Goal: Task Accomplishment & Management: Use online tool/utility

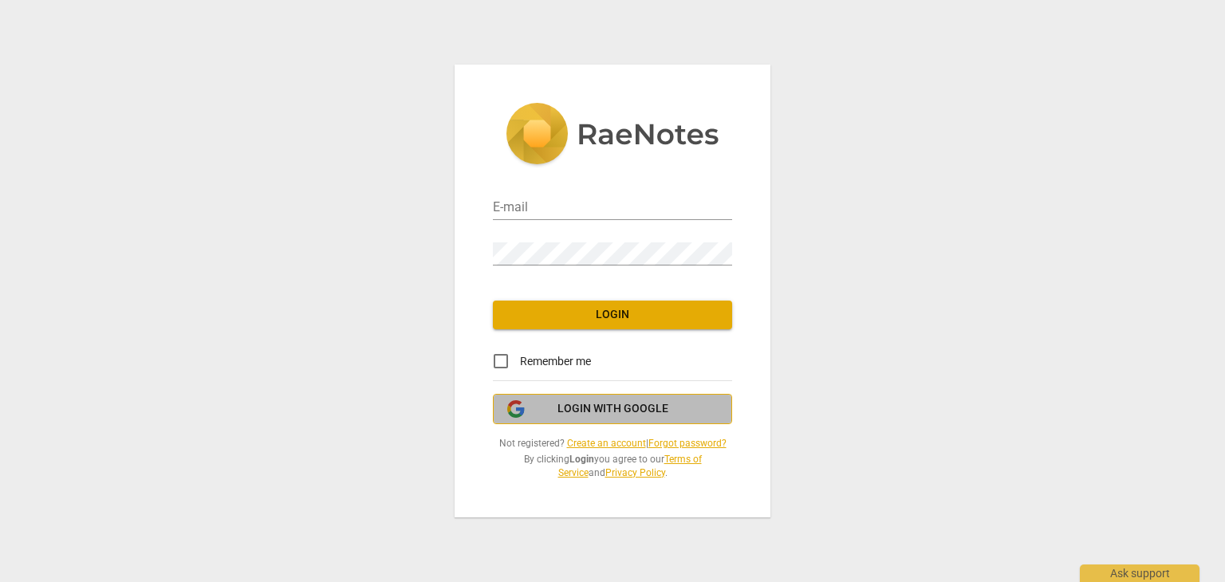
drag, startPoint x: 565, startPoint y: 408, endPoint x: 593, endPoint y: 412, distance: 28.2
click at [566, 408] on span "Login with Google" at bounding box center [612, 409] width 111 height 16
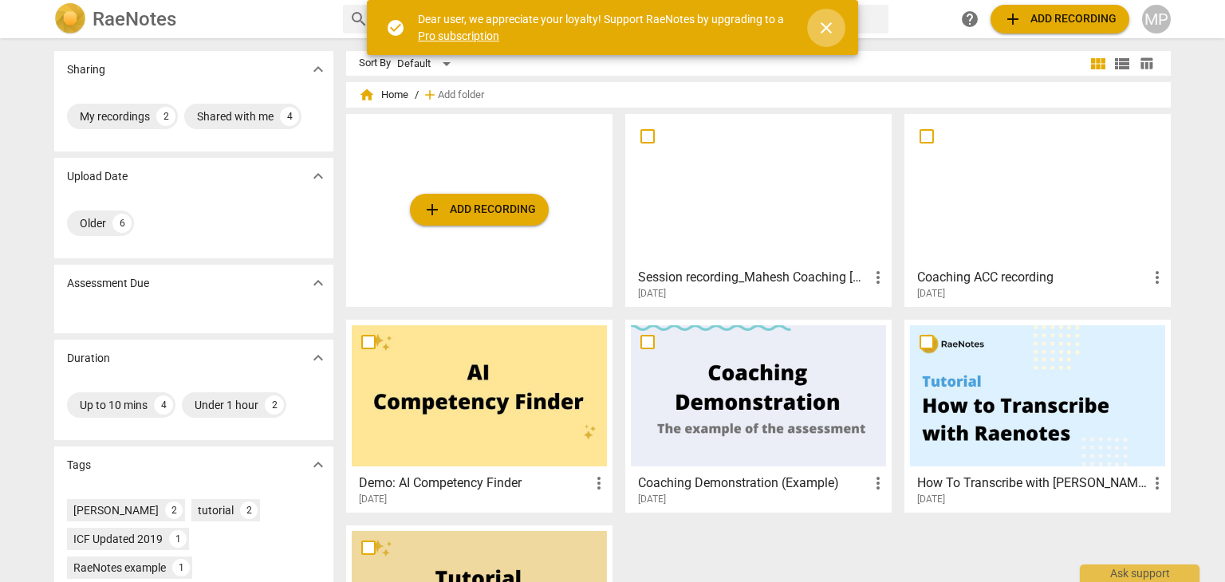
click at [823, 20] on span "close" at bounding box center [826, 27] width 19 height 19
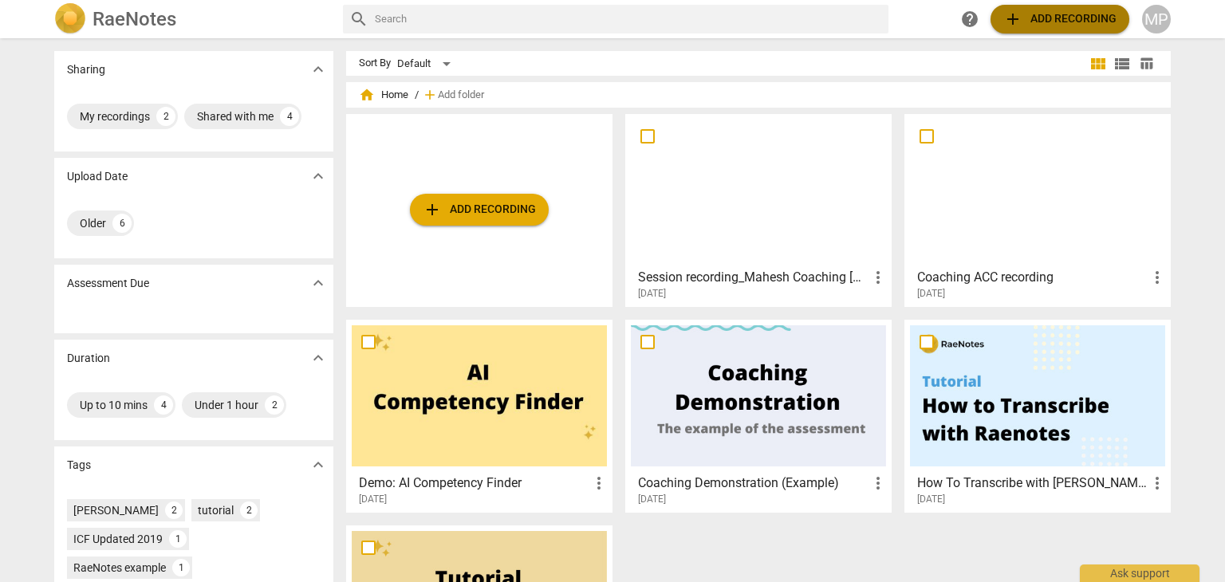
click at [1033, 28] on span "add Add recording" at bounding box center [1059, 19] width 113 height 19
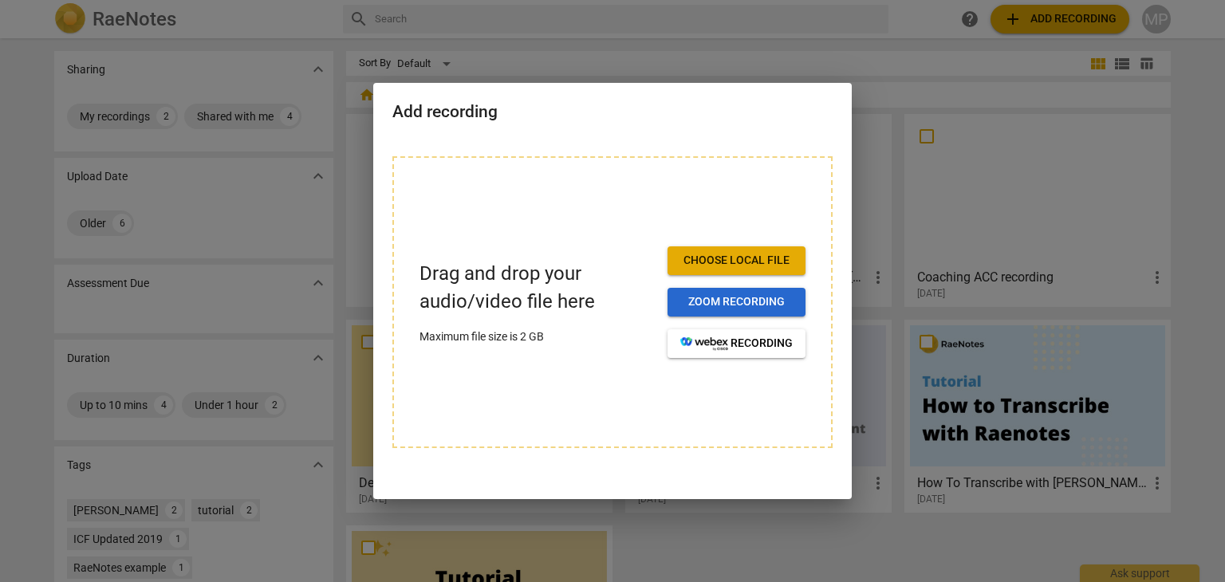
click at [728, 306] on span "Zoom recording" at bounding box center [736, 302] width 112 height 16
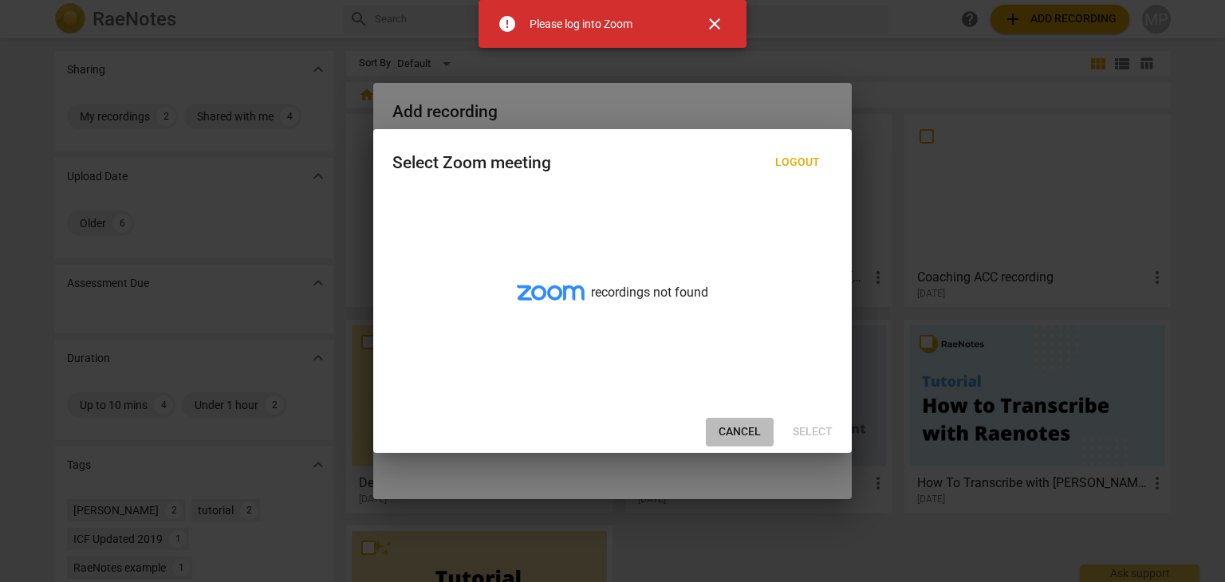
click at [740, 430] on span "Cancel" at bounding box center [740, 432] width 42 height 16
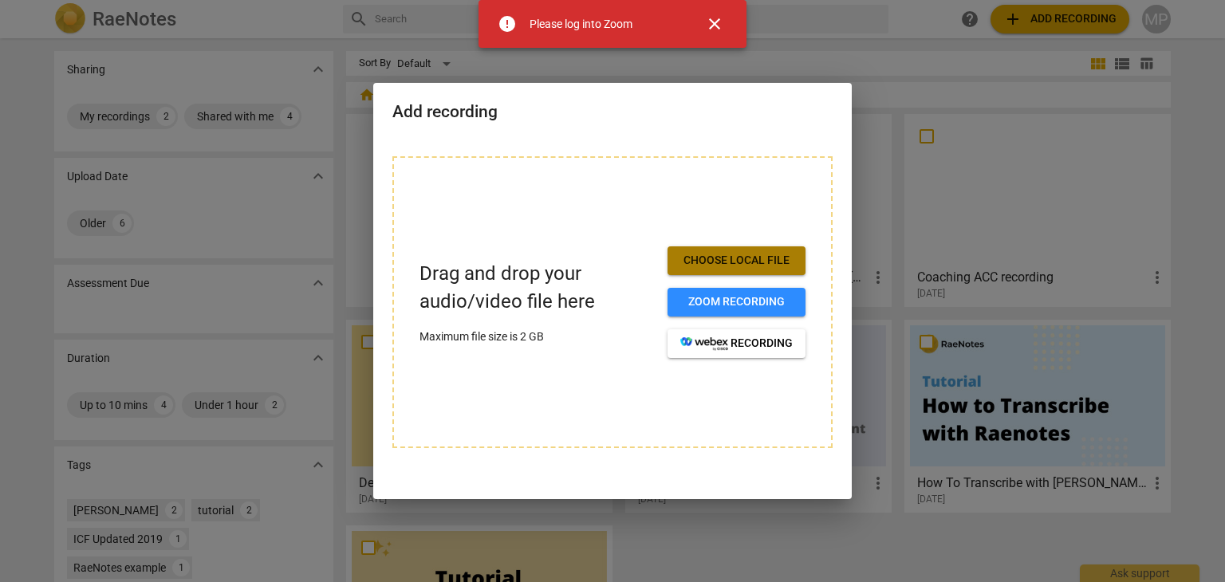
click at [740, 250] on button "Choose local file" at bounding box center [736, 260] width 138 height 29
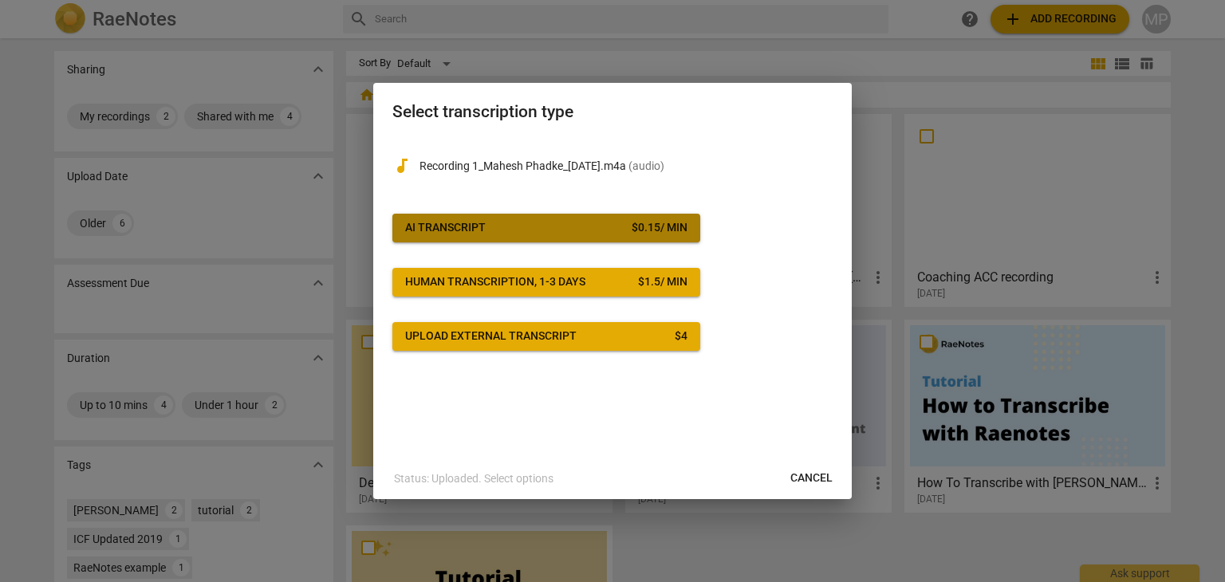
click at [561, 224] on span "AI Transcript $ 0.15 / min" at bounding box center [546, 228] width 282 height 16
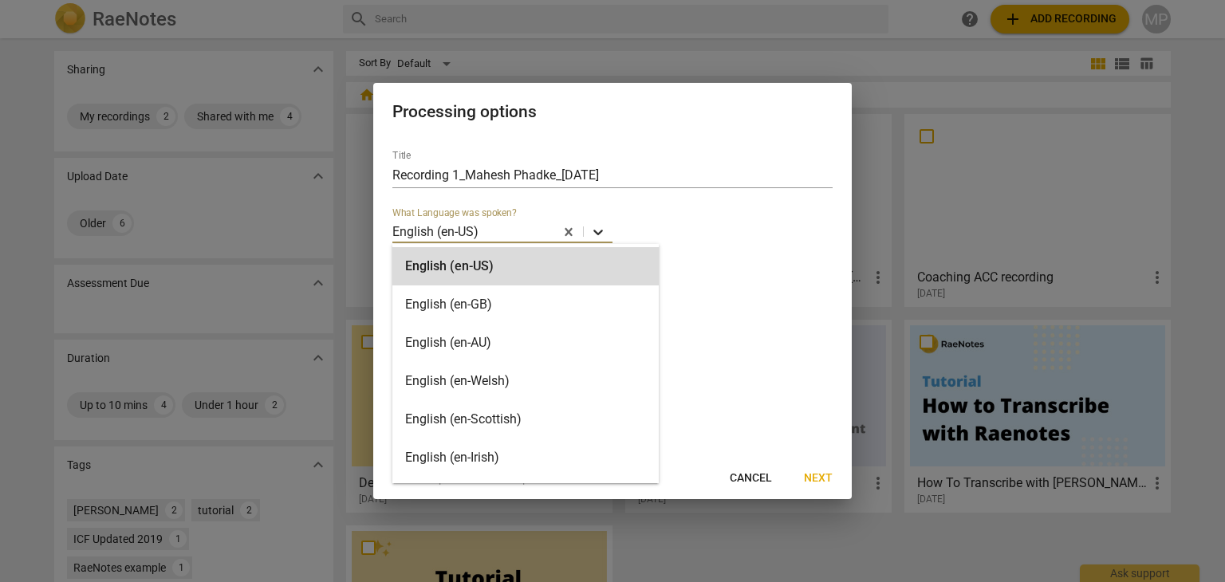
click at [593, 240] on icon at bounding box center [598, 232] width 16 height 16
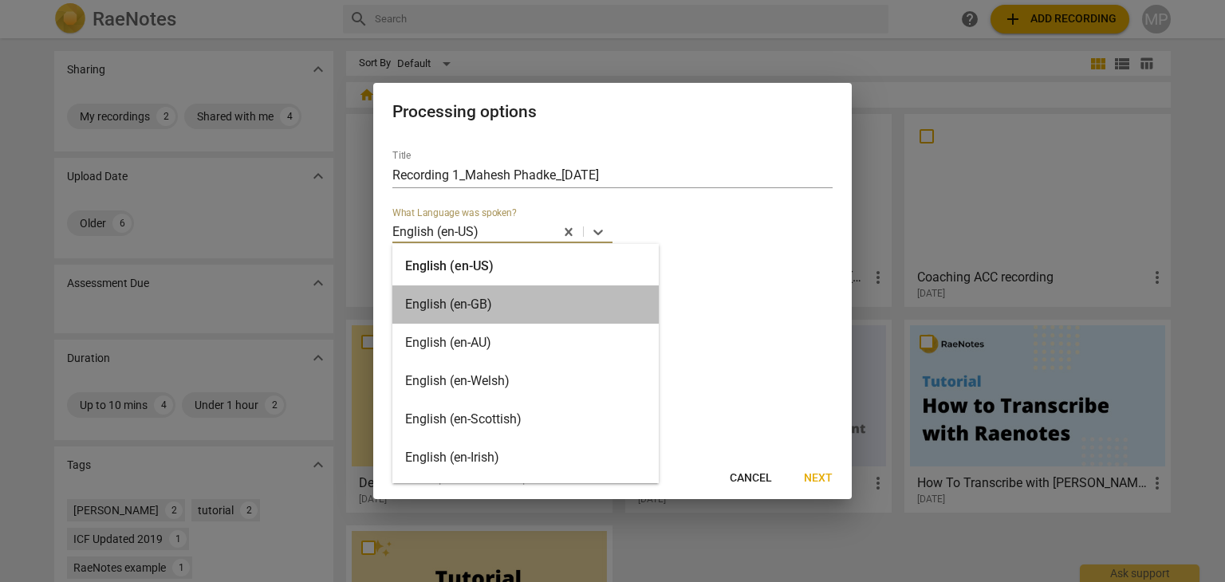
click at [533, 310] on div "English (en-GB)" at bounding box center [525, 304] width 266 height 38
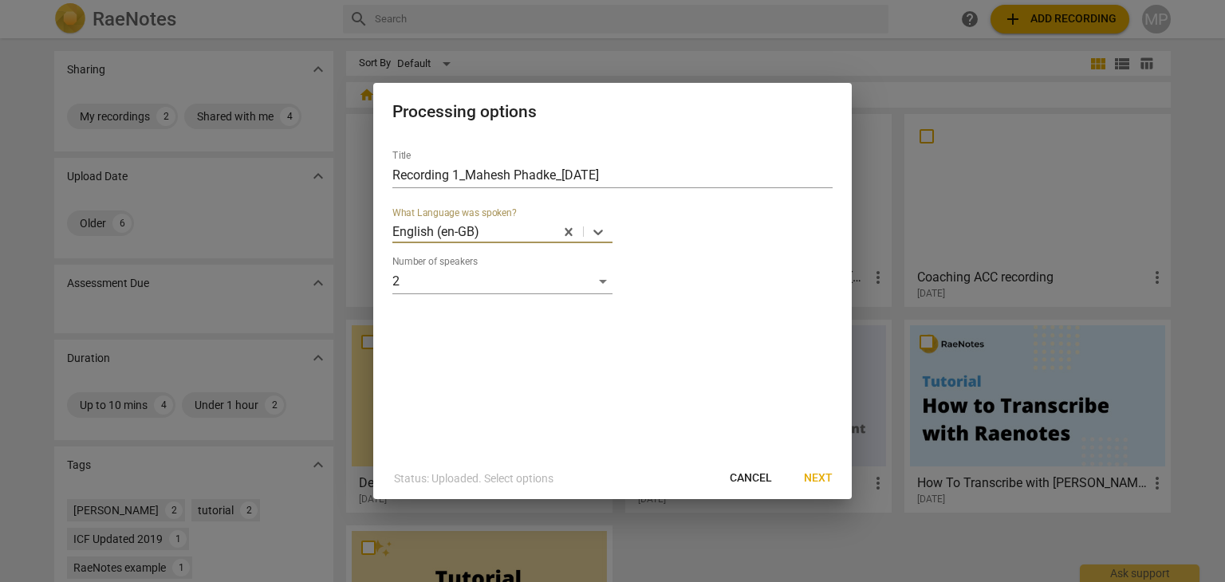
click at [824, 474] on span "Next" at bounding box center [818, 479] width 29 height 16
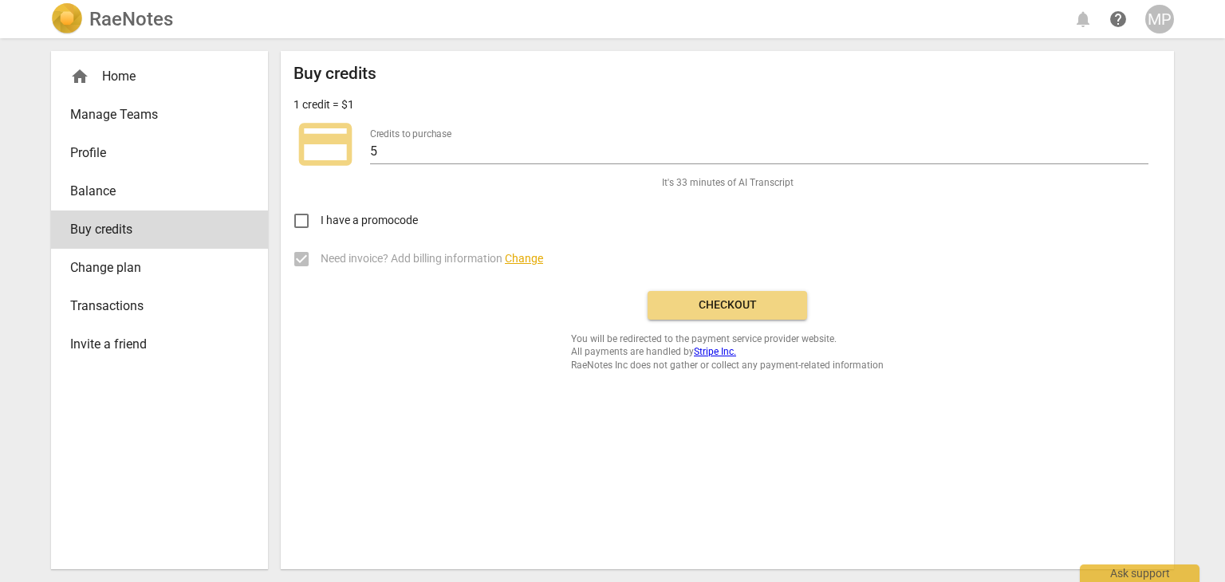
click at [296, 220] on input "I have a promocode" at bounding box center [301, 221] width 38 height 38
checkbox input "false"
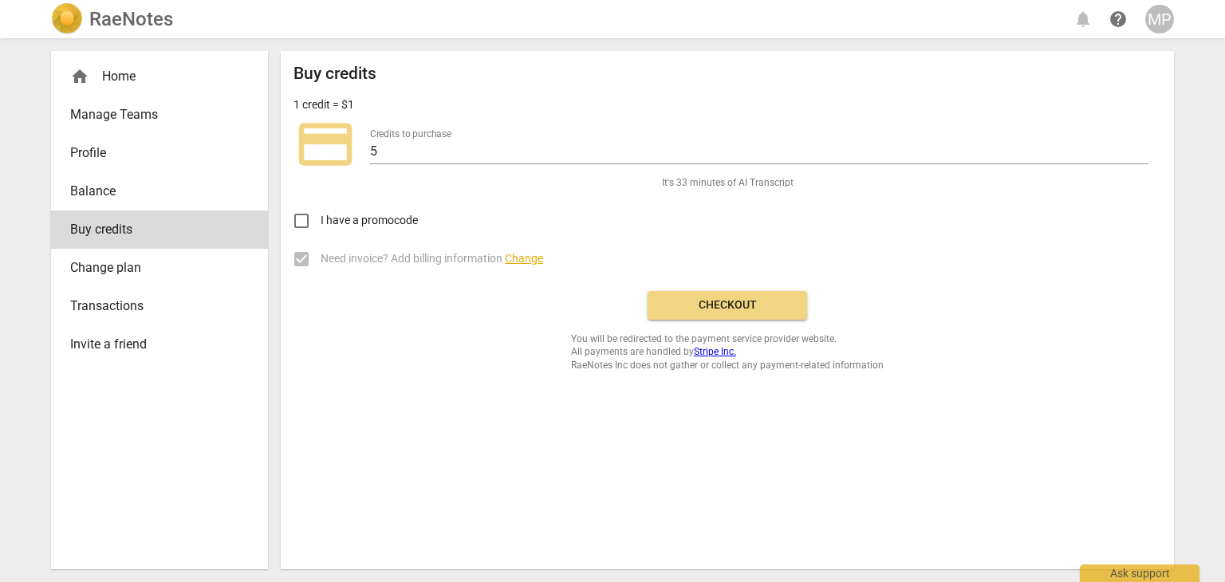
click at [307, 257] on label "Need invoice? Add billing information Change" at bounding box center [715, 259] width 866 height 38
click at [302, 258] on label "Need invoice? Add billing information Change" at bounding box center [715, 259] width 866 height 38
click at [703, 310] on span "Checkout" at bounding box center [727, 305] width 134 height 16
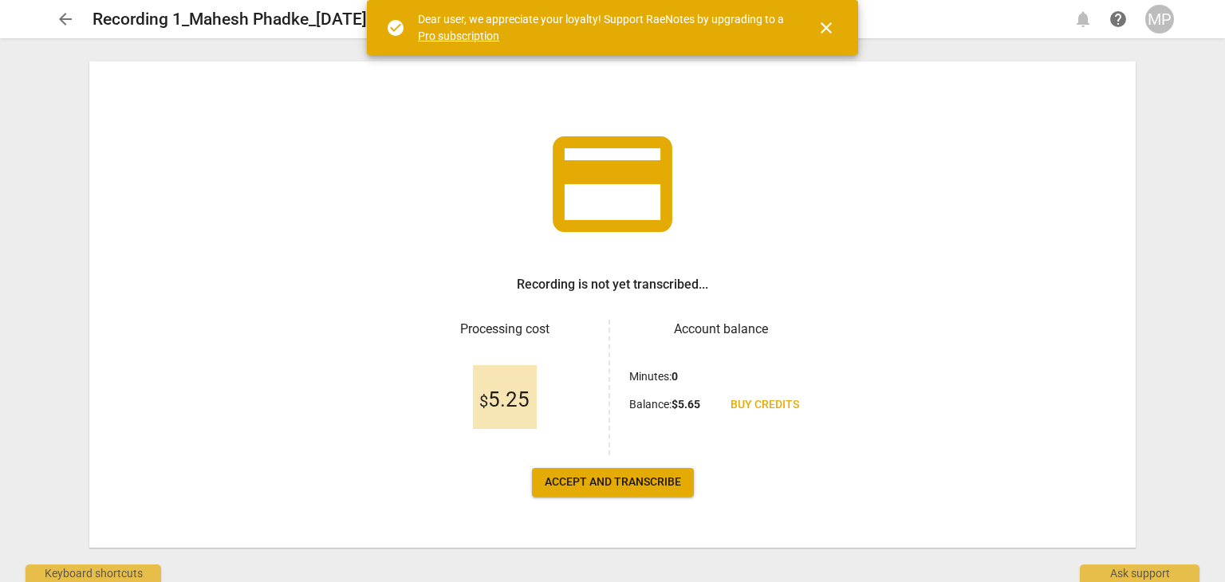
scroll to position [47, 0]
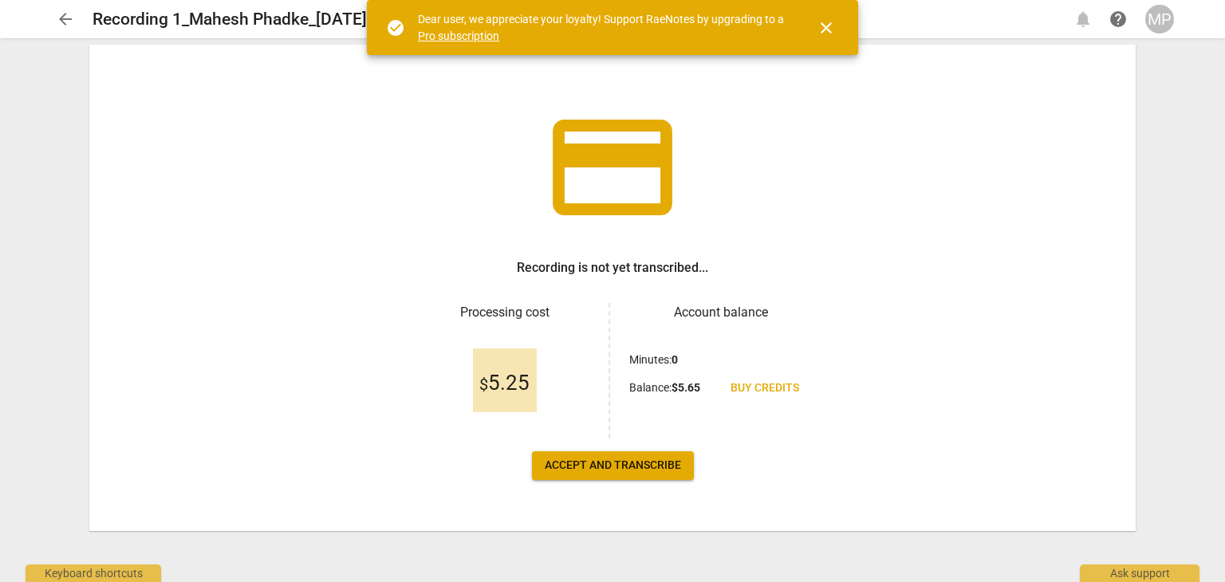
click at [620, 458] on span "Accept and transcribe" at bounding box center [613, 466] width 136 height 16
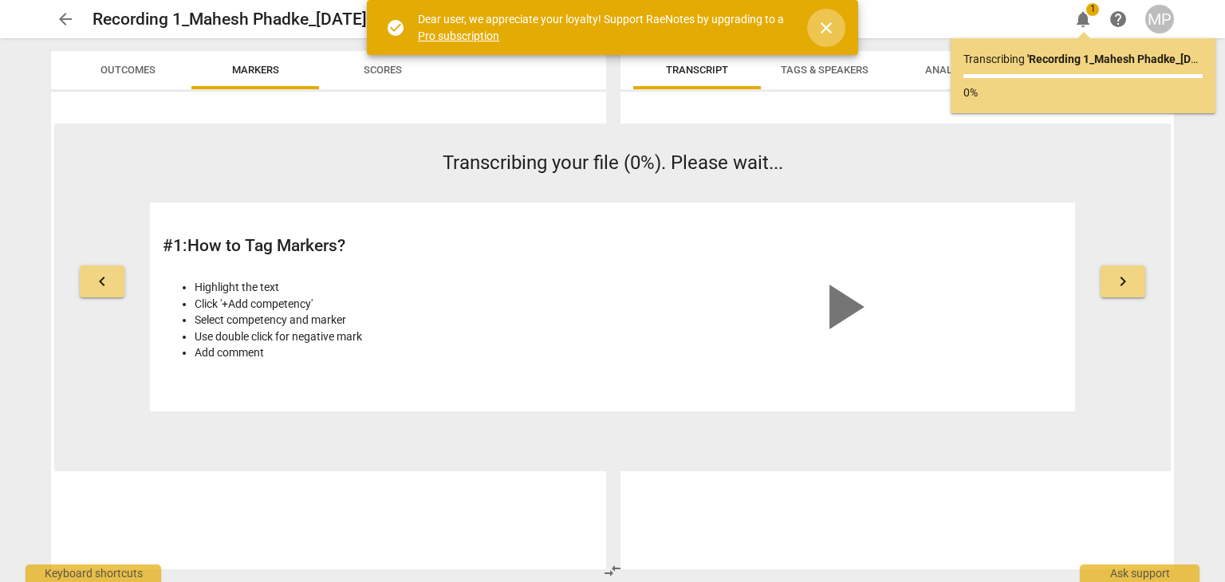
click at [825, 26] on span "close" at bounding box center [826, 27] width 19 height 19
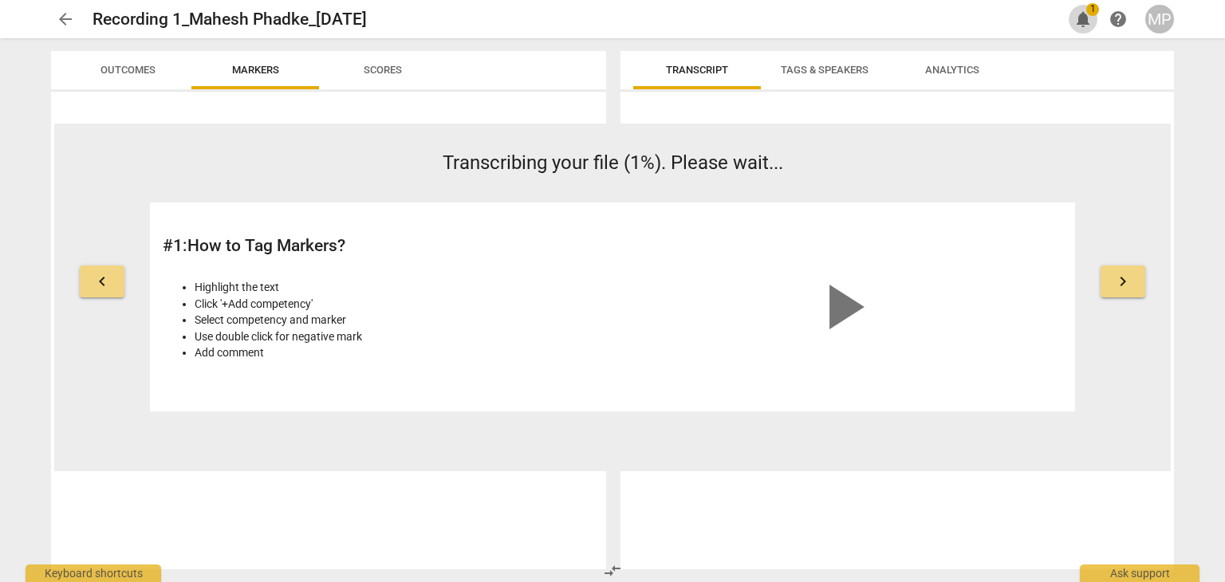
click at [1075, 14] on span "notifications" at bounding box center [1082, 19] width 19 height 19
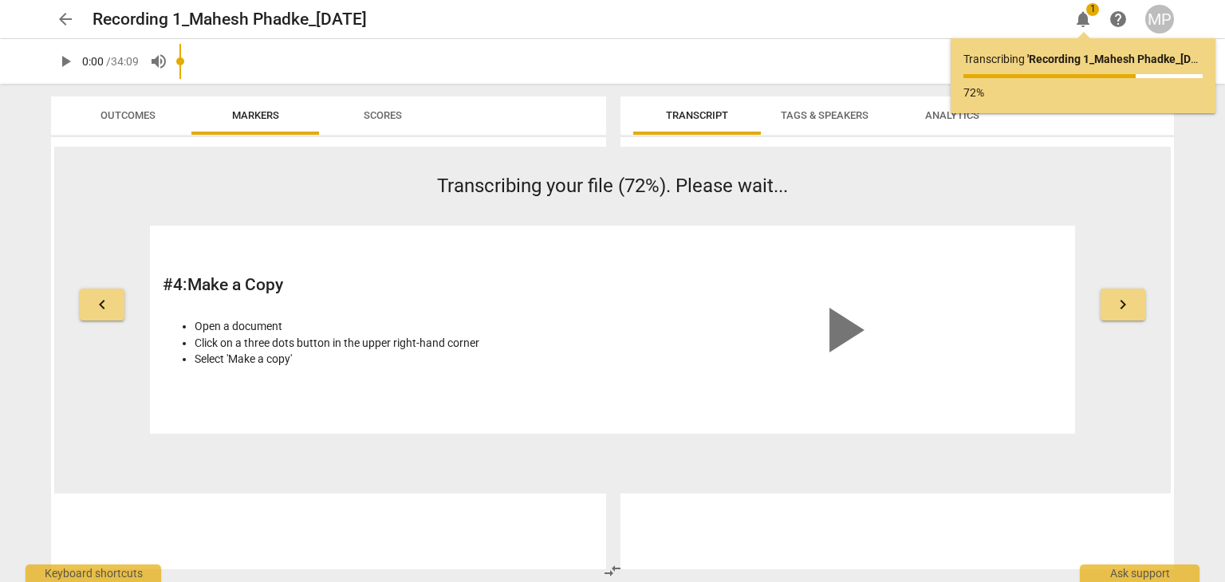
click at [99, 295] on span "keyboard_arrow_left" at bounding box center [102, 304] width 19 height 19
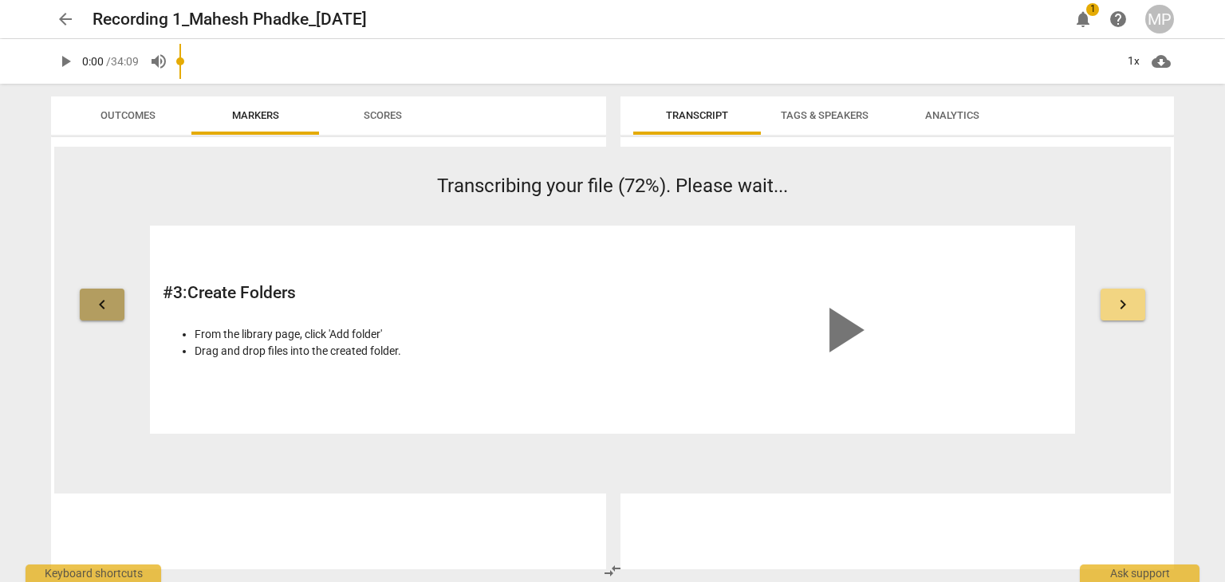
click at [99, 295] on span "keyboard_arrow_left" at bounding box center [102, 304] width 19 height 19
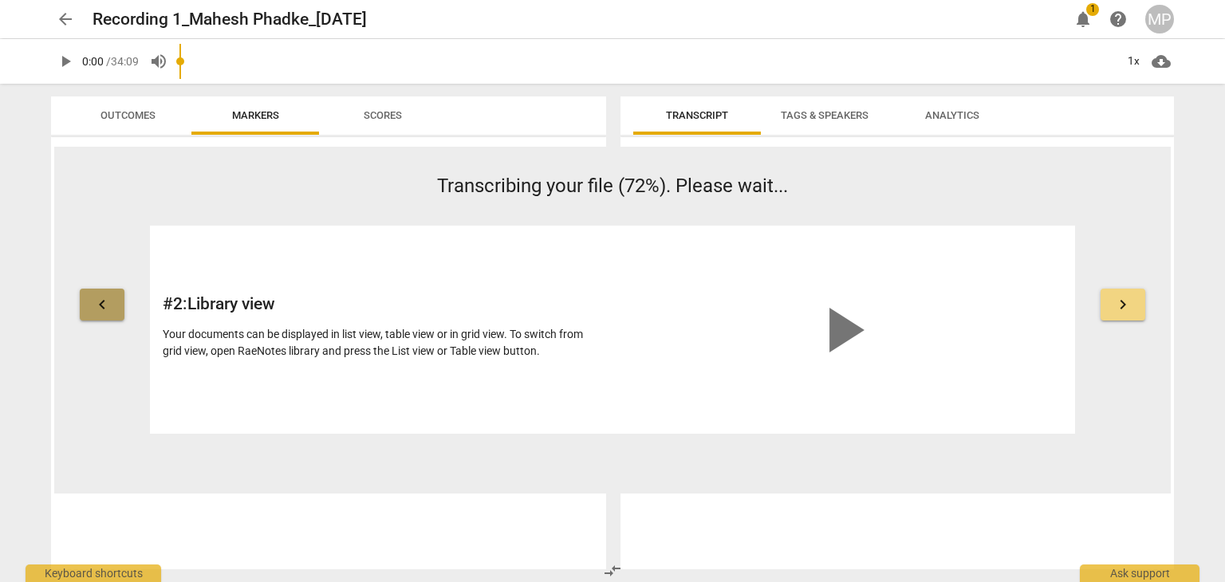
click at [99, 295] on span "keyboard_arrow_left" at bounding box center [102, 304] width 19 height 19
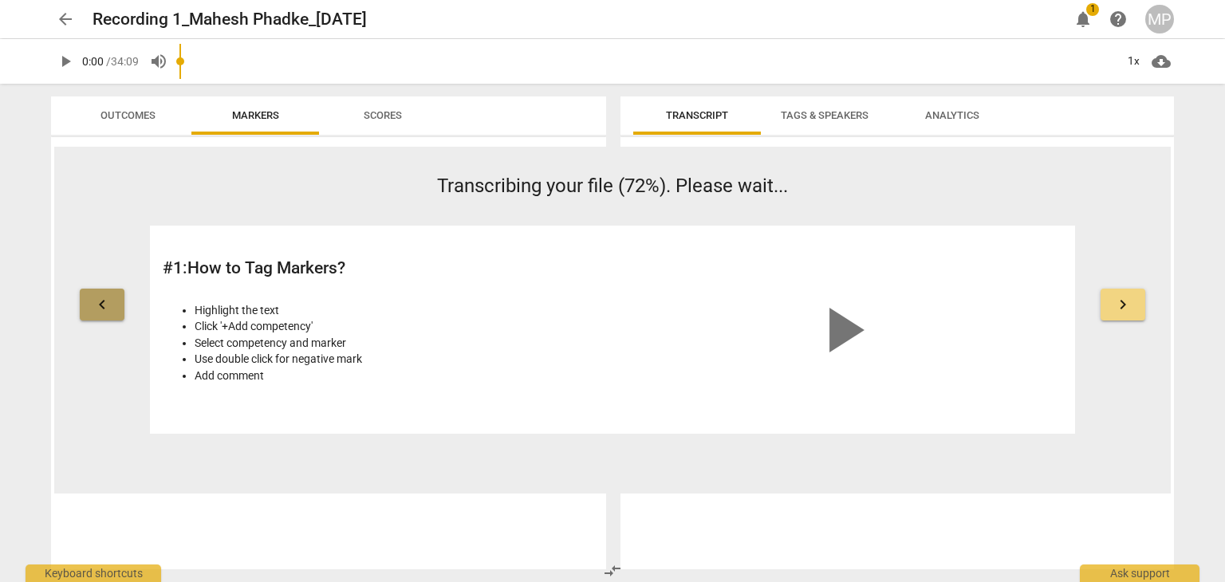
click at [99, 295] on span "keyboard_arrow_left" at bounding box center [102, 304] width 19 height 19
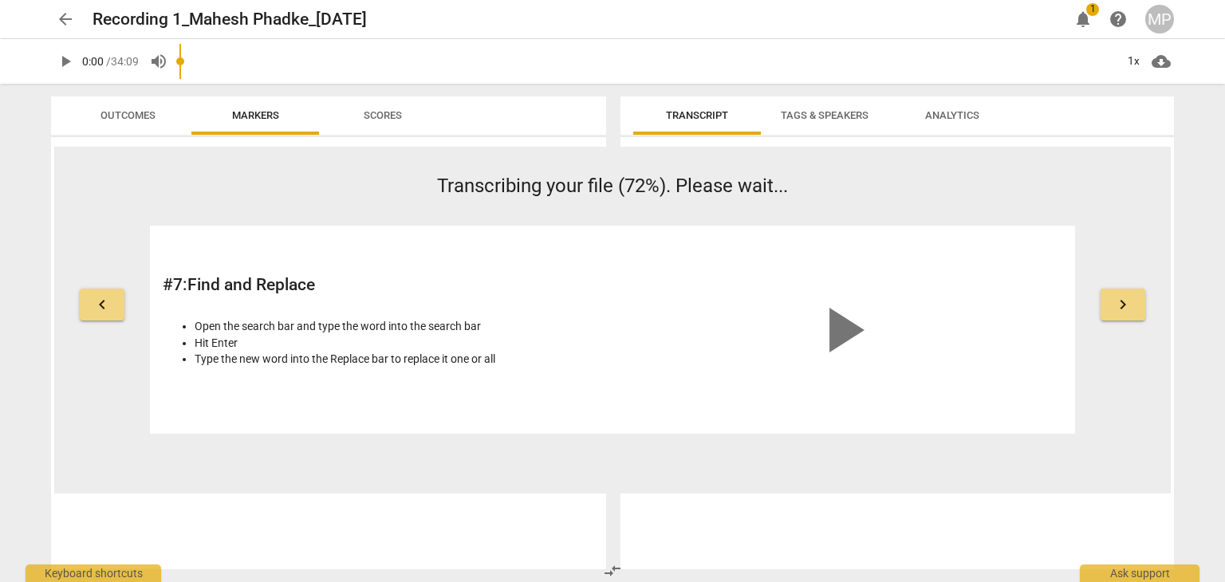
click at [1128, 309] on span "keyboard_arrow_right" at bounding box center [1122, 304] width 19 height 19
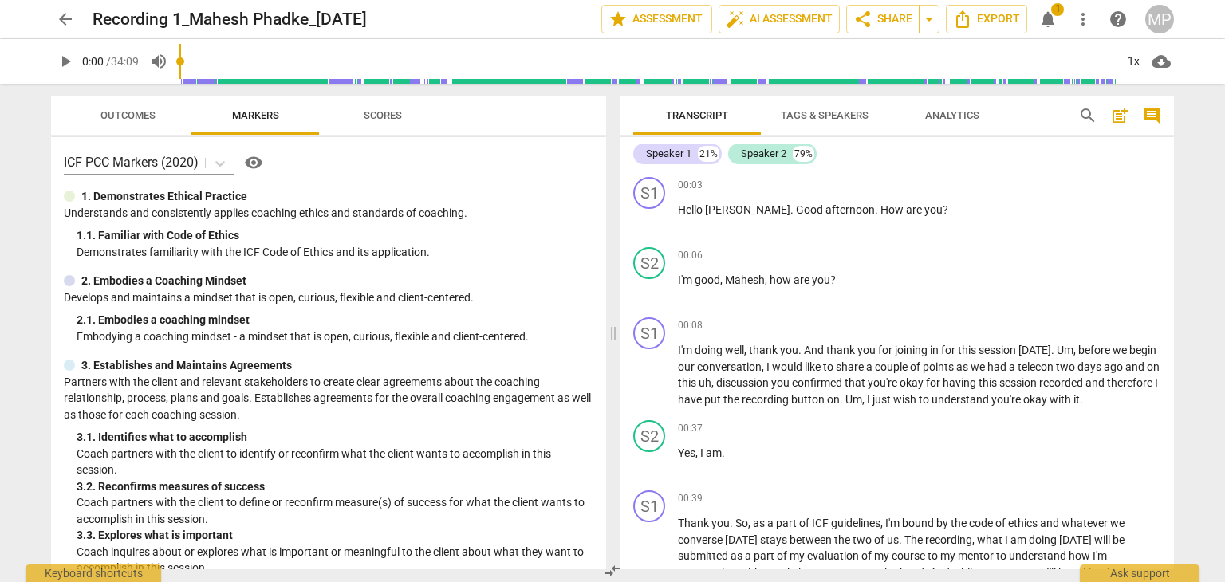
click at [1083, 22] on span "more_vert" at bounding box center [1082, 19] width 19 height 19
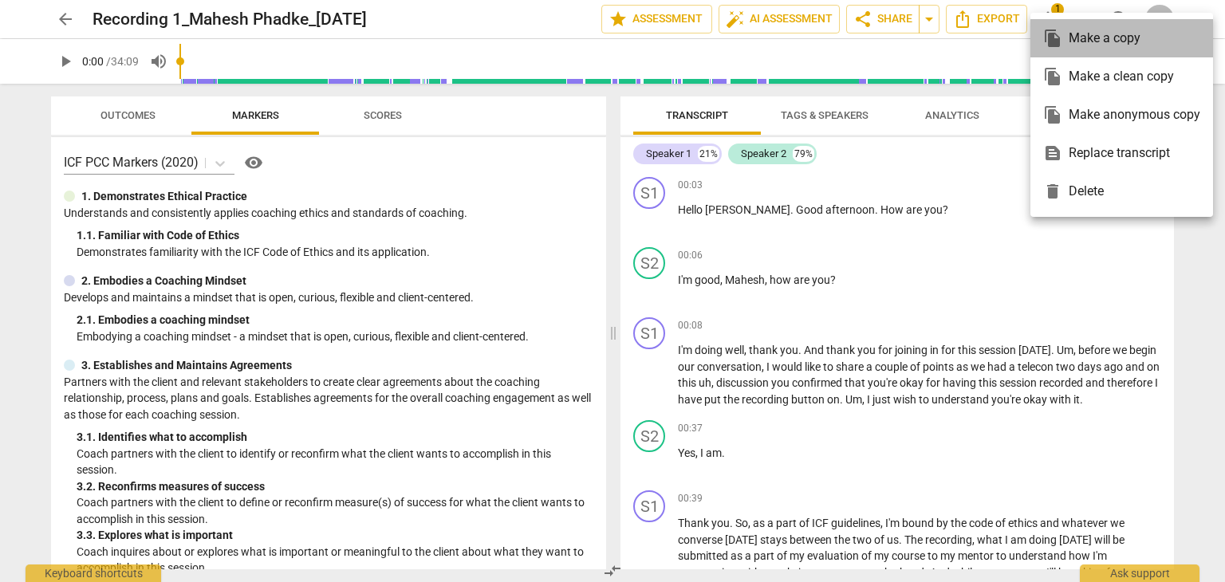
click at [1096, 36] on div "file_copy Make a copy" at bounding box center [1121, 38] width 157 height 38
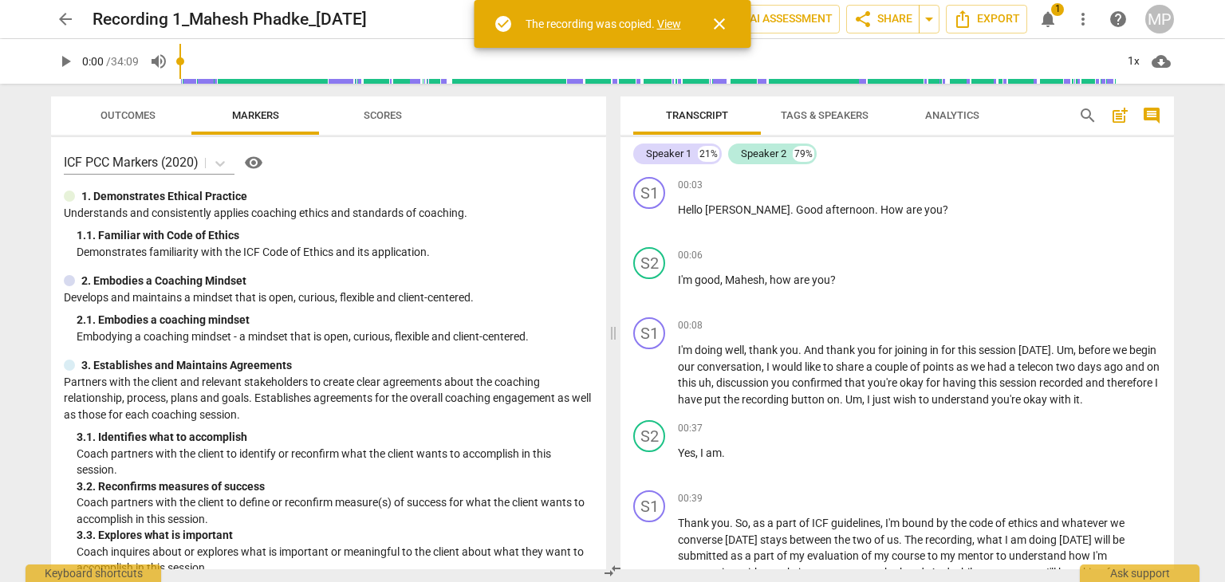
click at [677, 21] on link "View" at bounding box center [669, 24] width 24 height 13
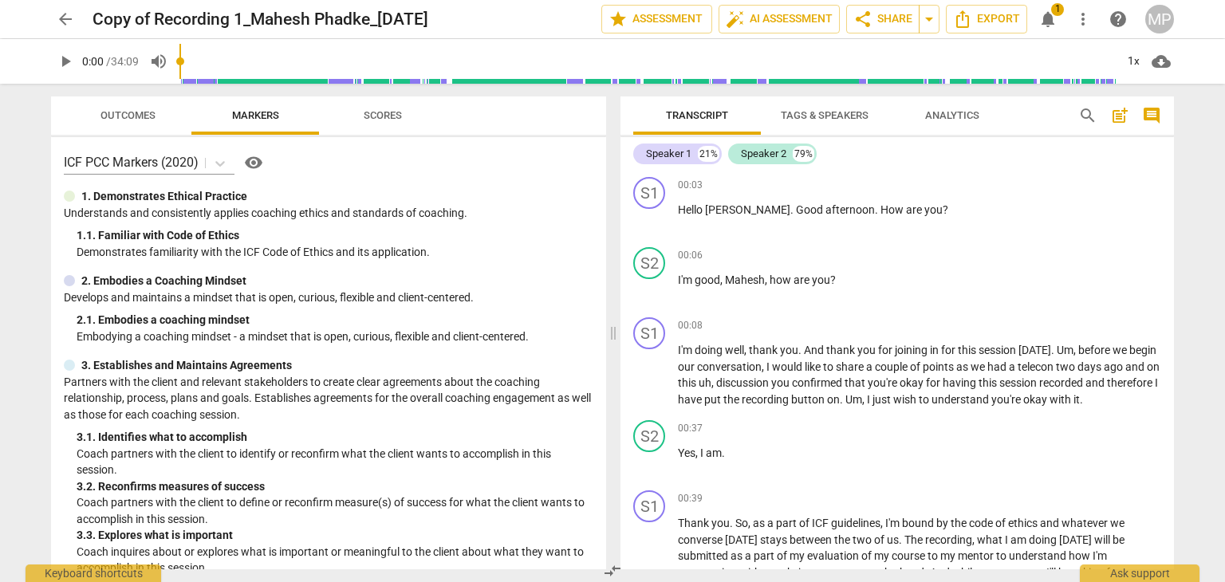
click at [56, 60] on span "play_arrow" at bounding box center [65, 61] width 19 height 19
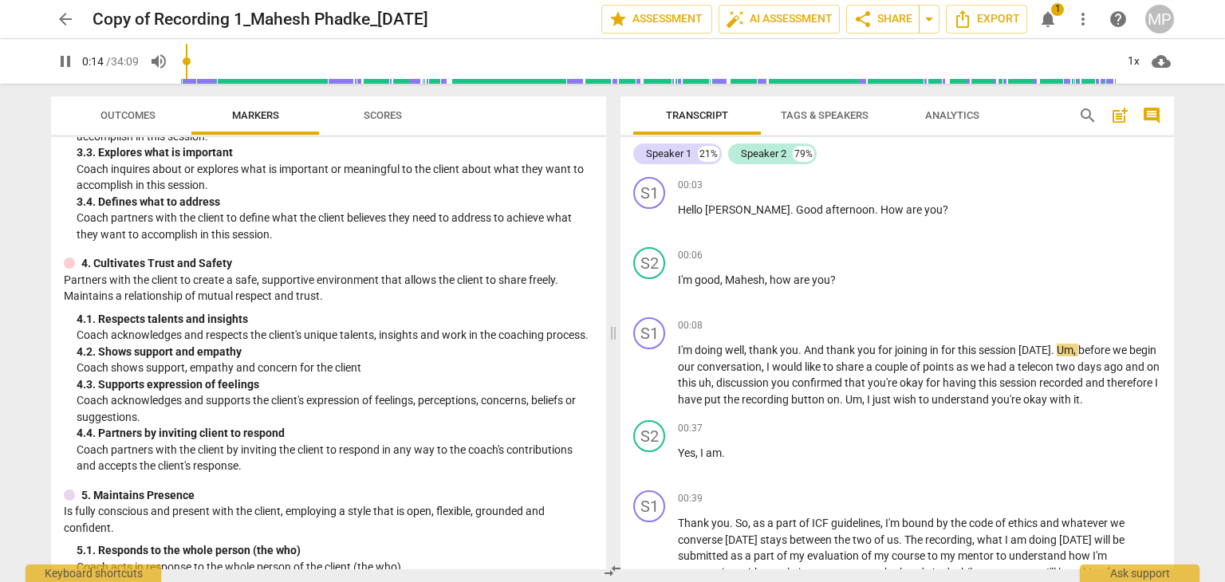
scroll to position [139, 0]
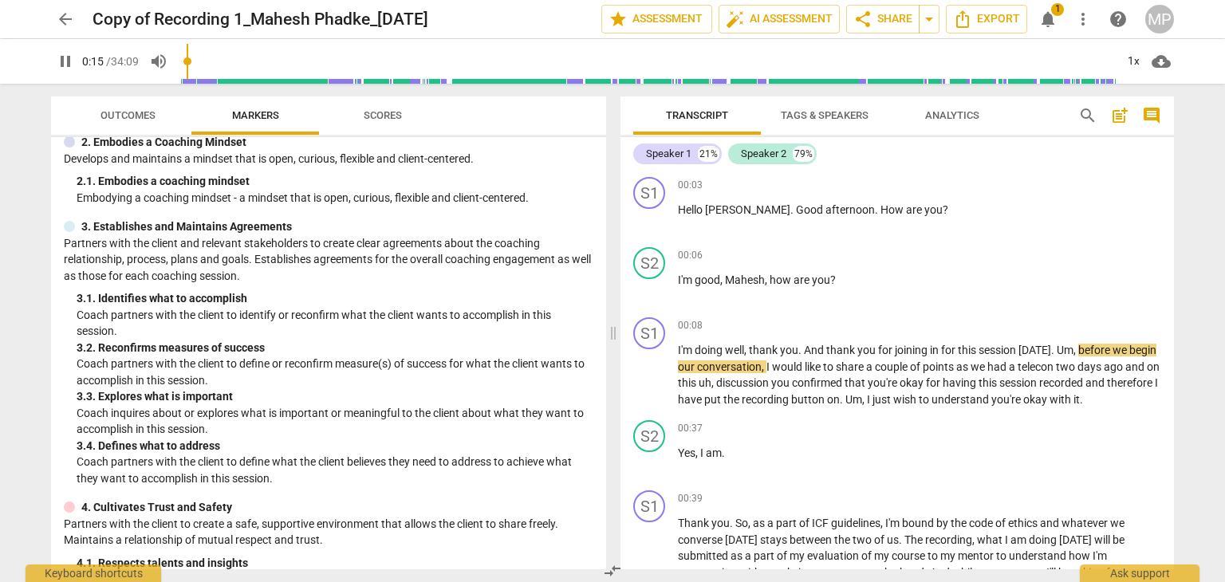
click at [864, 116] on span "Tags & Speakers" at bounding box center [825, 115] width 88 height 12
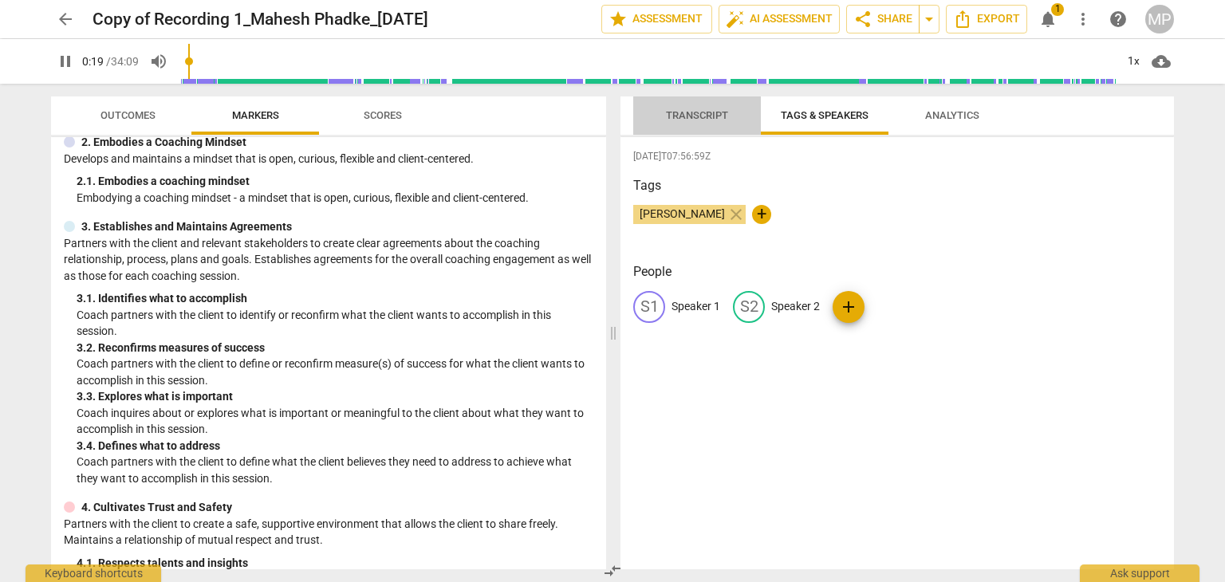
click at [690, 104] on button "Transcript" at bounding box center [697, 115] width 128 height 38
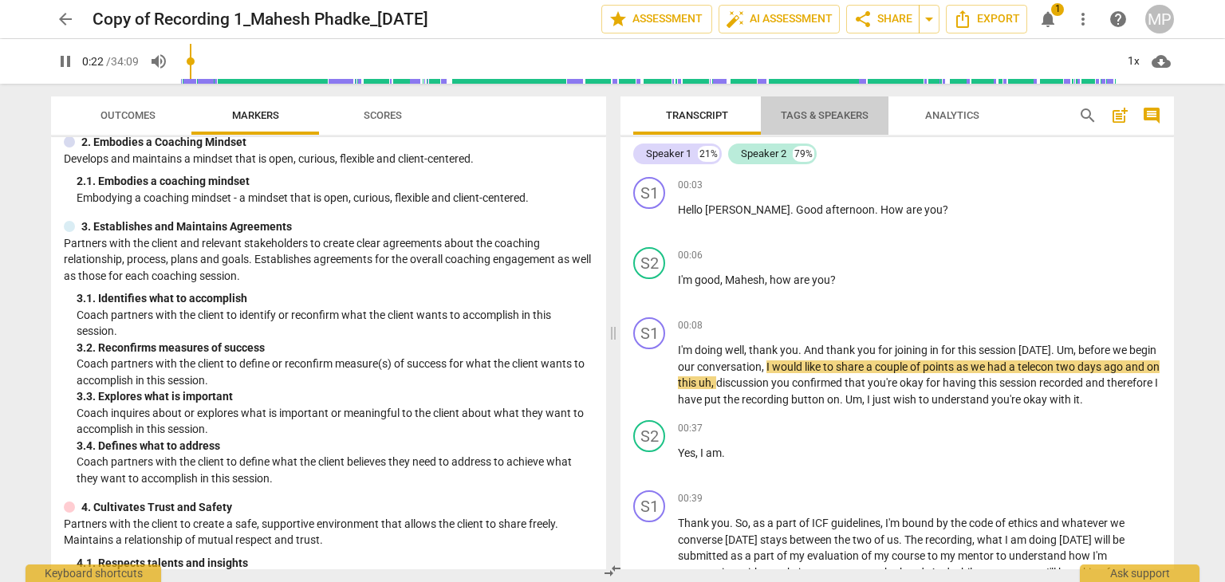
click at [810, 114] on span "Tags & Speakers" at bounding box center [825, 115] width 88 height 12
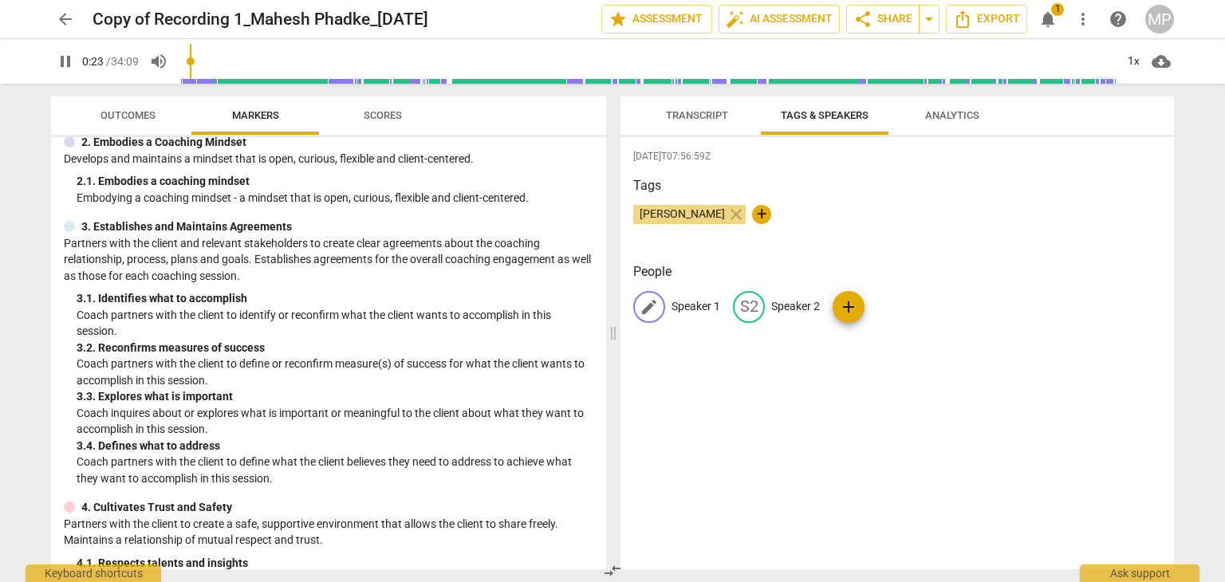
click at [655, 307] on span "edit" at bounding box center [649, 306] width 19 height 19
type input "25"
type input "M"
type input "25"
type input "Mahe"
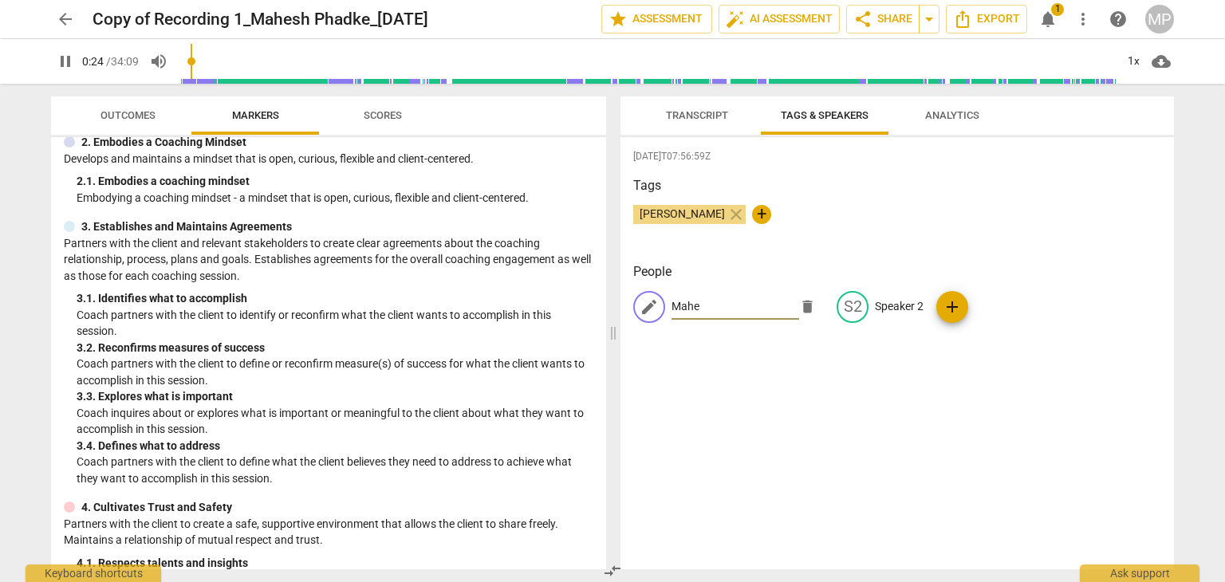
type input "25"
type input "Mahesh"
type input "26"
type input "Mahesh"
type input "26"
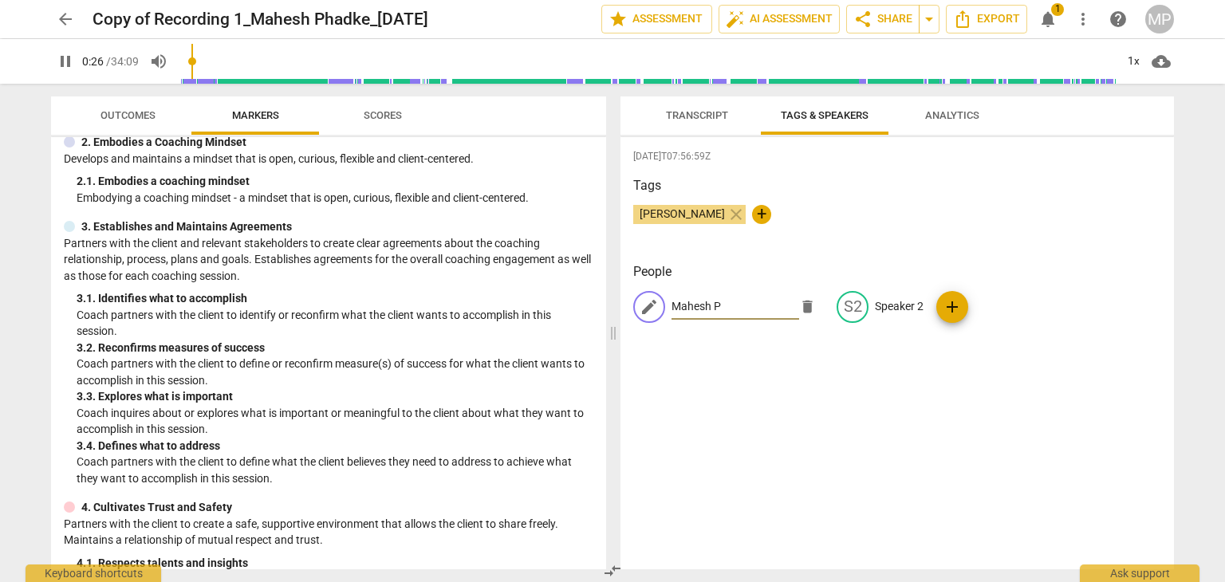
type input "Mahesh Ph"
type input "26"
type input "Mahesh Phad"
type input "27"
type input "Mahesh Phadjke"
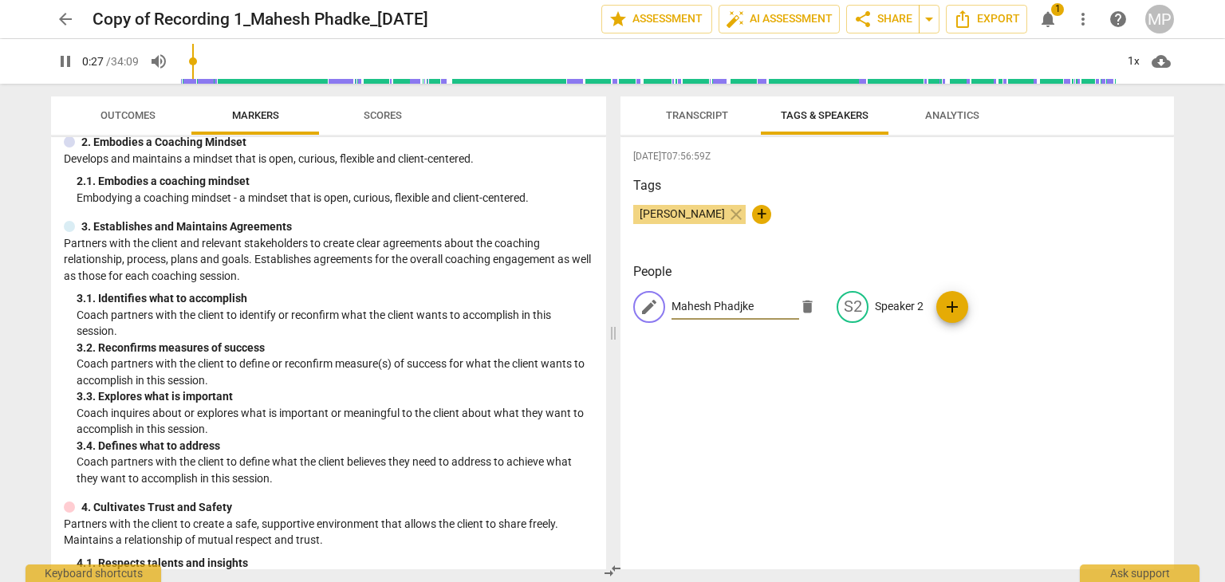
type input "27"
type input "Mahesh Phadjk"
type input "28"
type input "Mahesh Phadj"
type input "28"
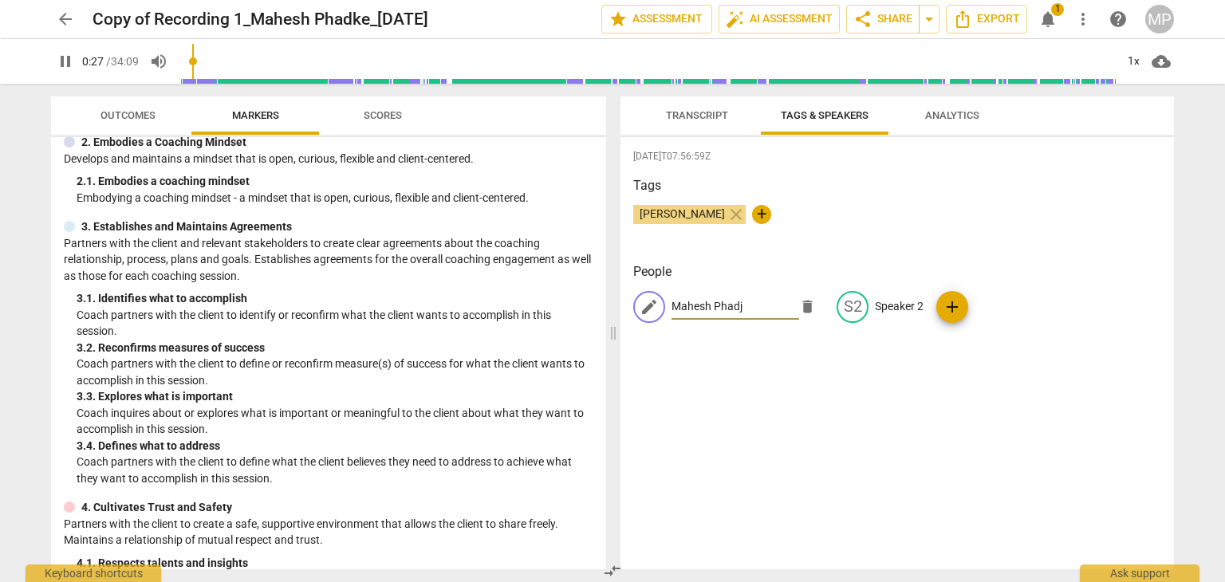
type input "Mahesh Phad"
type input "28"
type input "[PERSON_NAME]"
type input "29"
type input "[PERSON_NAME]"
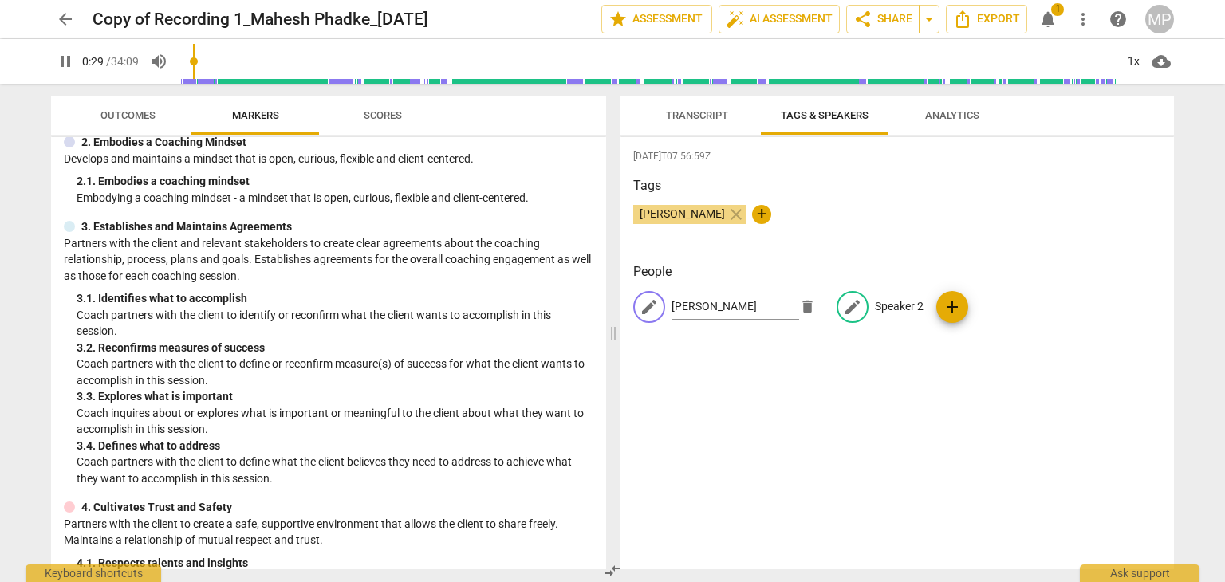
click at [854, 317] on div "edit" at bounding box center [853, 307] width 32 height 32
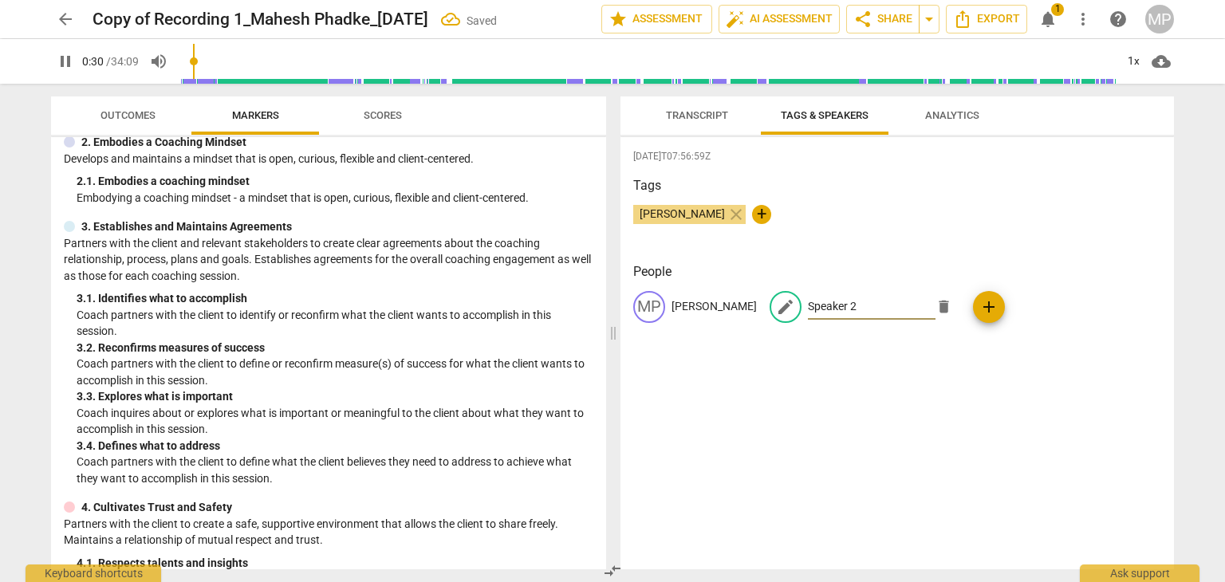
type input "31"
type input "S"
type input "31"
type input "Shi"
type input "31"
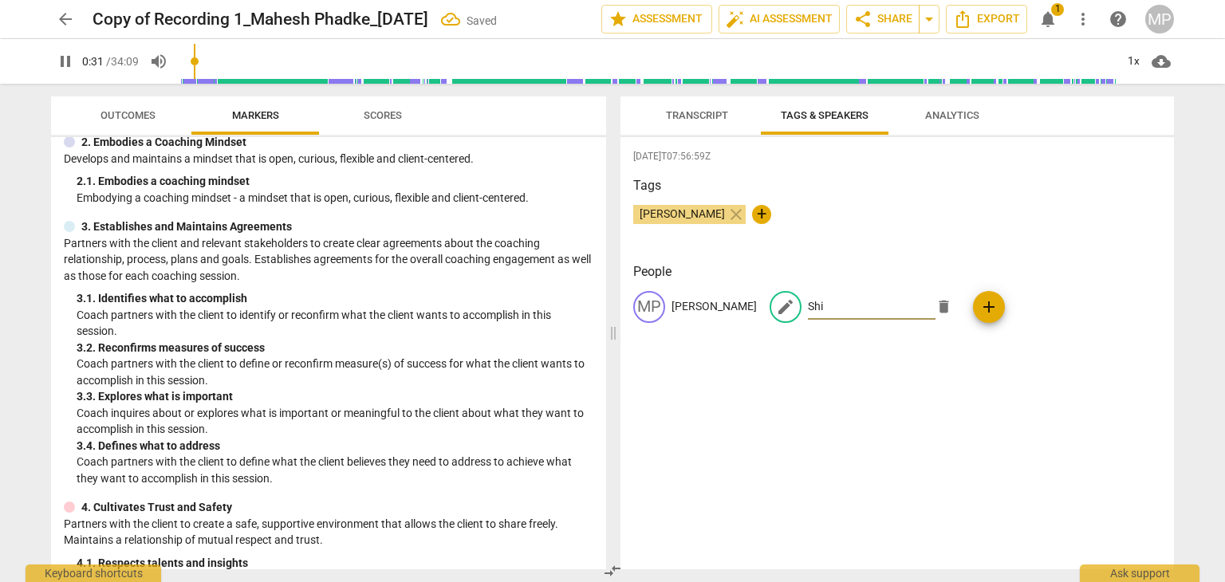
type input "Shiv"
type input "32"
type input "Shiva"
type input "32"
type input "Shivan"
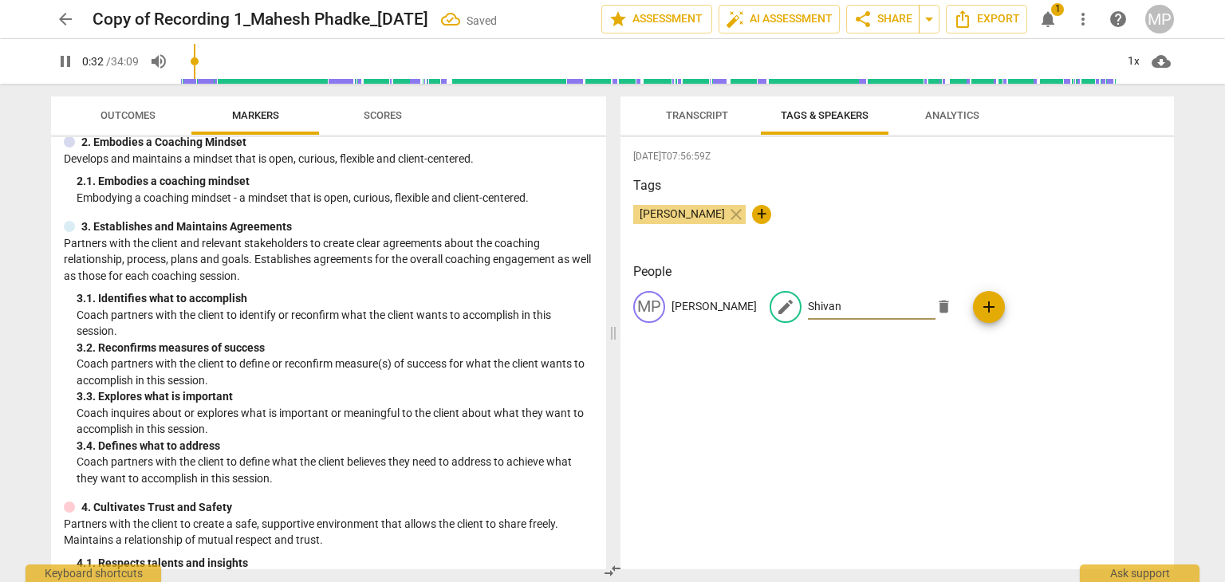
type input "32"
type input "[PERSON_NAME]"
type input "33"
type input "[PERSON_NAME]"
click at [1010, 374] on div "2025-08-31T07:56:59Z Tags Mahesh Phadke close + People MP Mahesh Phadke edit Sh…" at bounding box center [896, 353] width 553 height 432
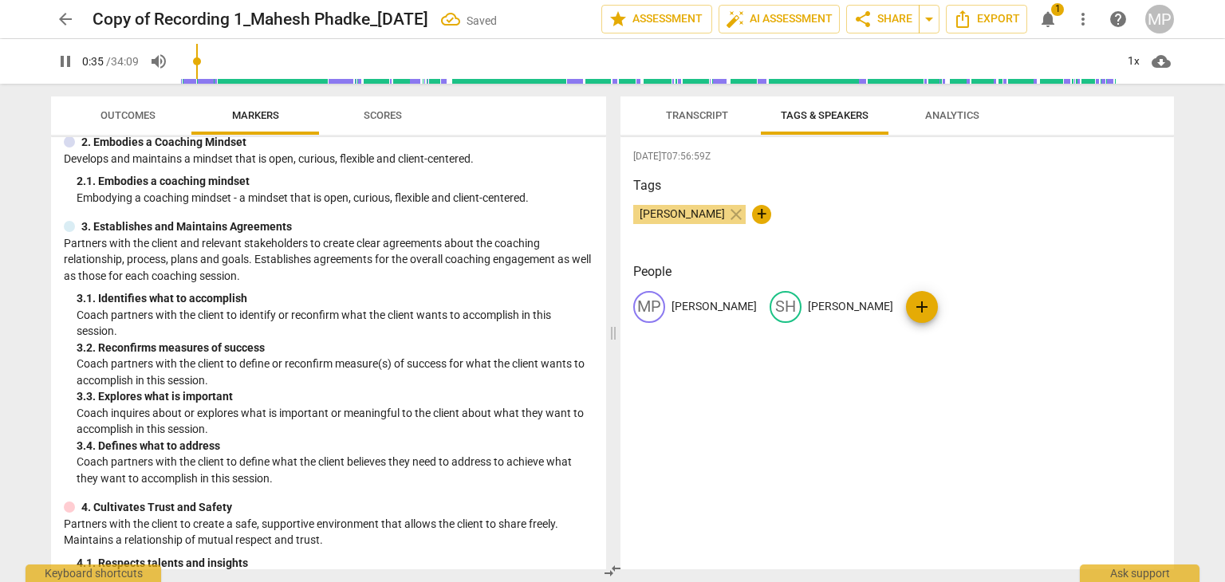
click at [696, 120] on span "Transcript" at bounding box center [697, 115] width 62 height 12
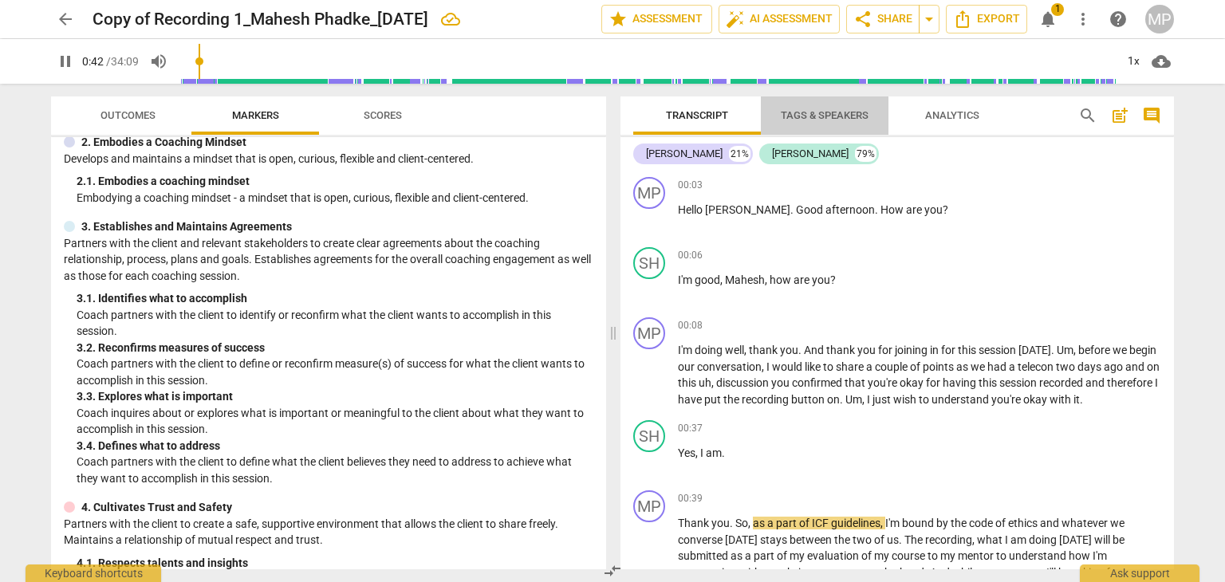
click at [838, 119] on span "Tags & Speakers" at bounding box center [825, 115] width 88 height 12
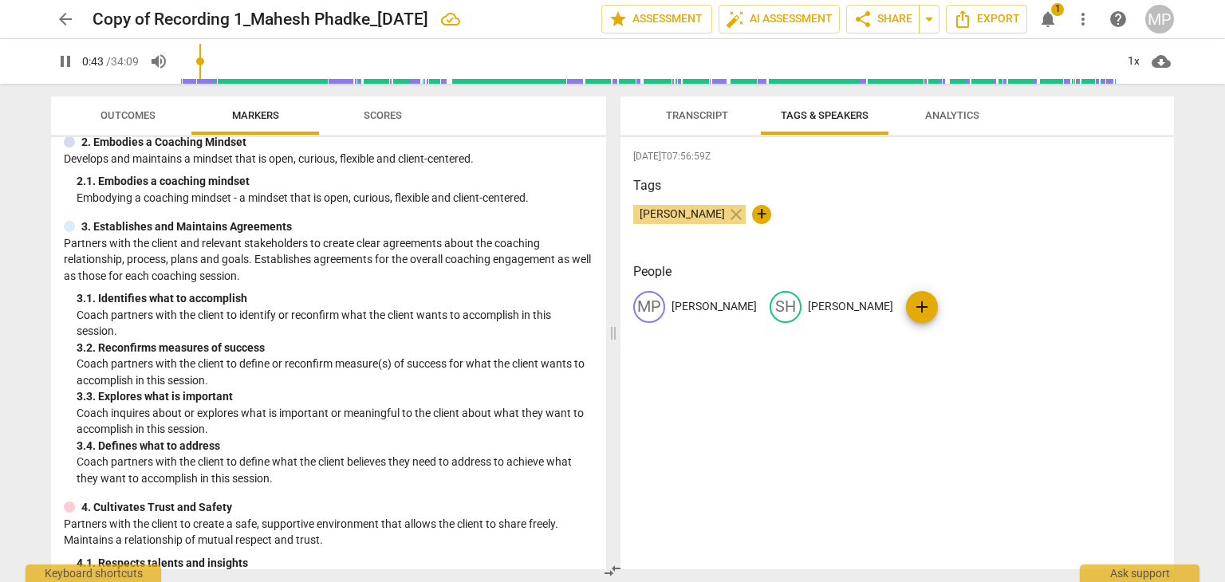
click at [781, 311] on div "SH" at bounding box center [786, 307] width 32 height 32
click at [860, 313] on input "[PERSON_NAME]" at bounding box center [872, 307] width 128 height 26
type input "45"
type input "[PERSON_NAME]"
type input "46"
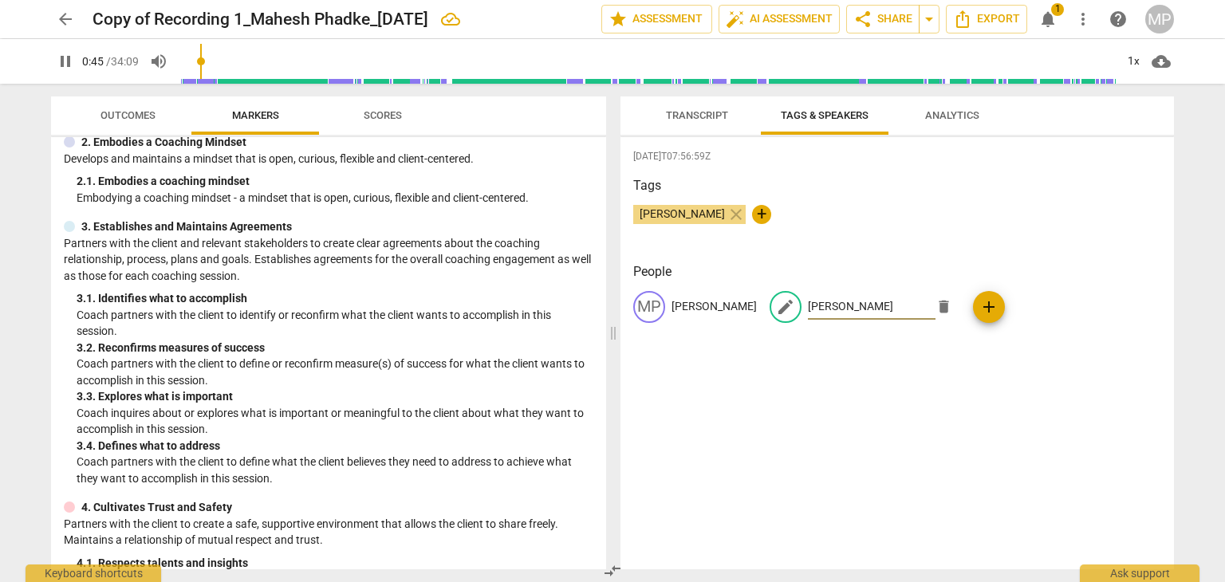
type input "Shivangi A"
type input "46"
type input "Shivangi Ag"
type input "46"
type input "Shivangi Agra"
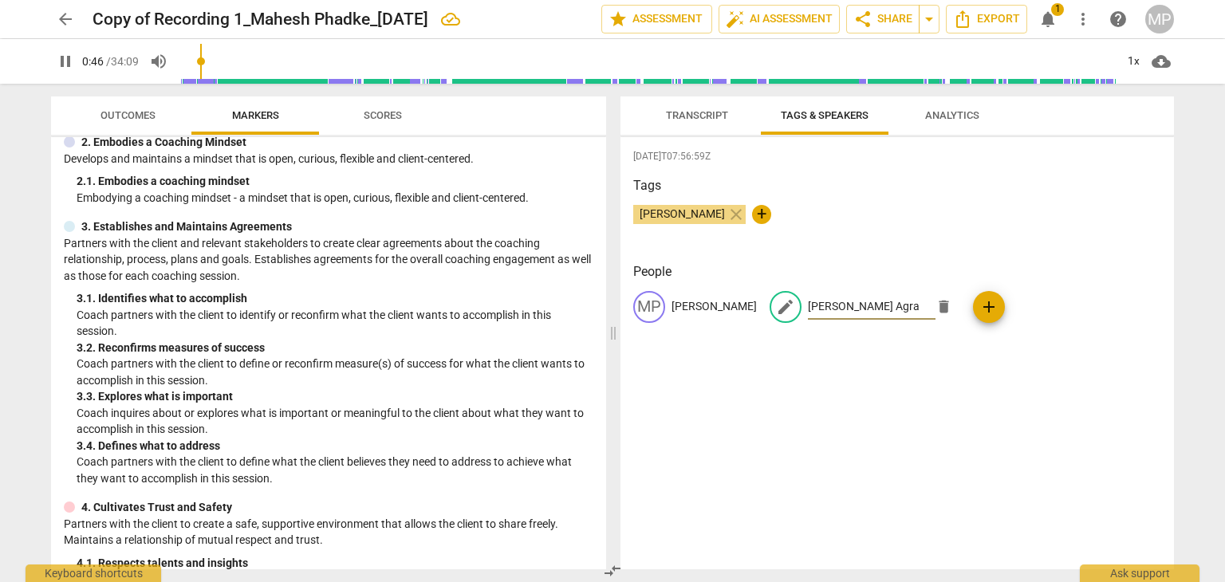
type input "46"
type input "Shivangi Agraw"
type input "47"
type input "Shivangi Agrawa"
type input "48"
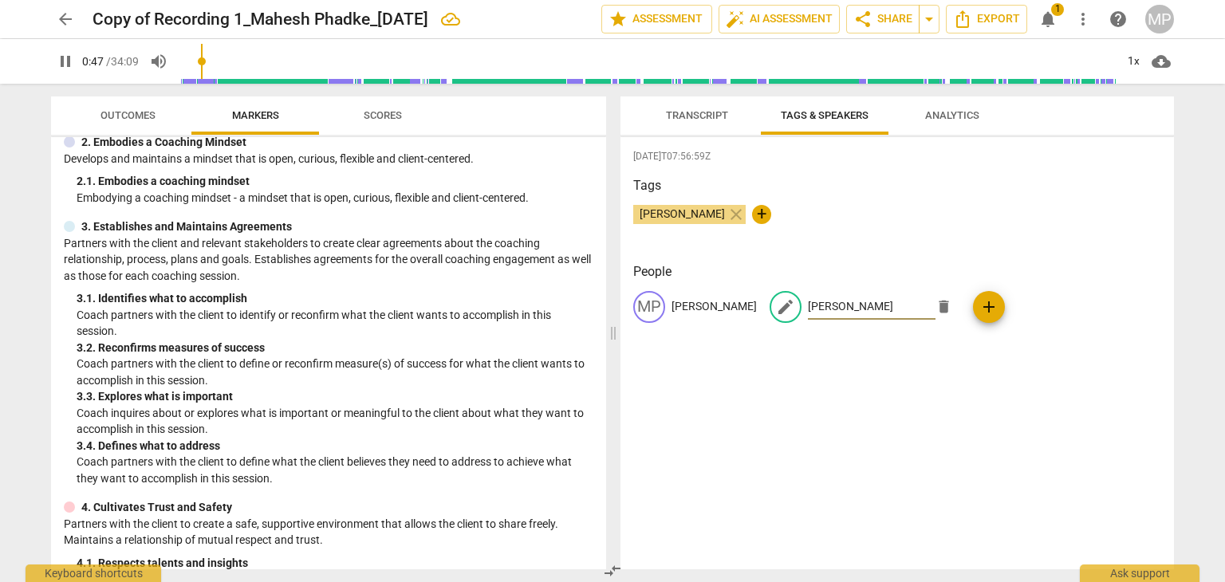
type input "[PERSON_NAME]"
type input "49"
type input "[PERSON_NAME]"
click at [917, 428] on div "2025-08-31T07:56:59Z Tags Mahesh Phadke close + People MP Mahesh Phadke edit Sh…" at bounding box center [896, 353] width 553 height 432
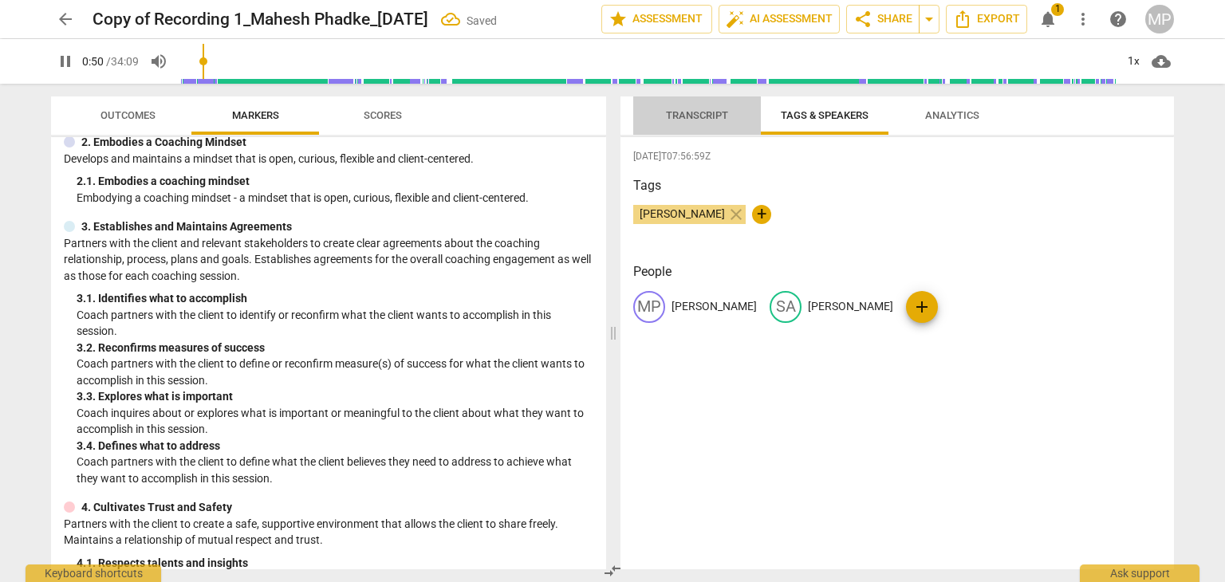
click at [694, 118] on span "Transcript" at bounding box center [697, 115] width 62 height 12
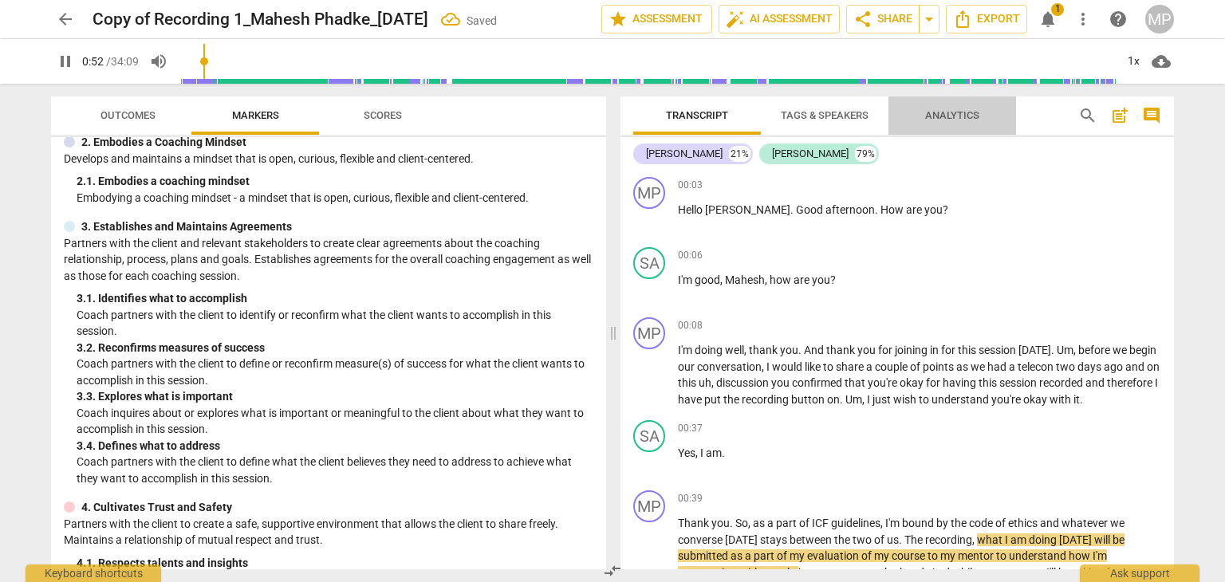
click at [950, 123] on span "Analytics" at bounding box center [952, 116] width 93 height 22
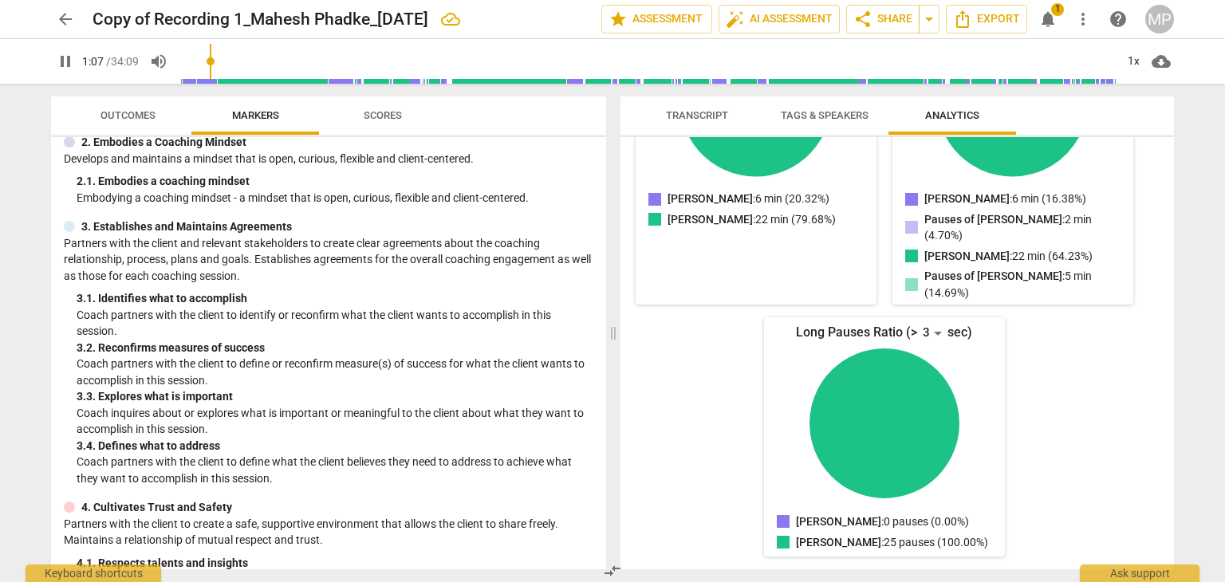
scroll to position [0, 0]
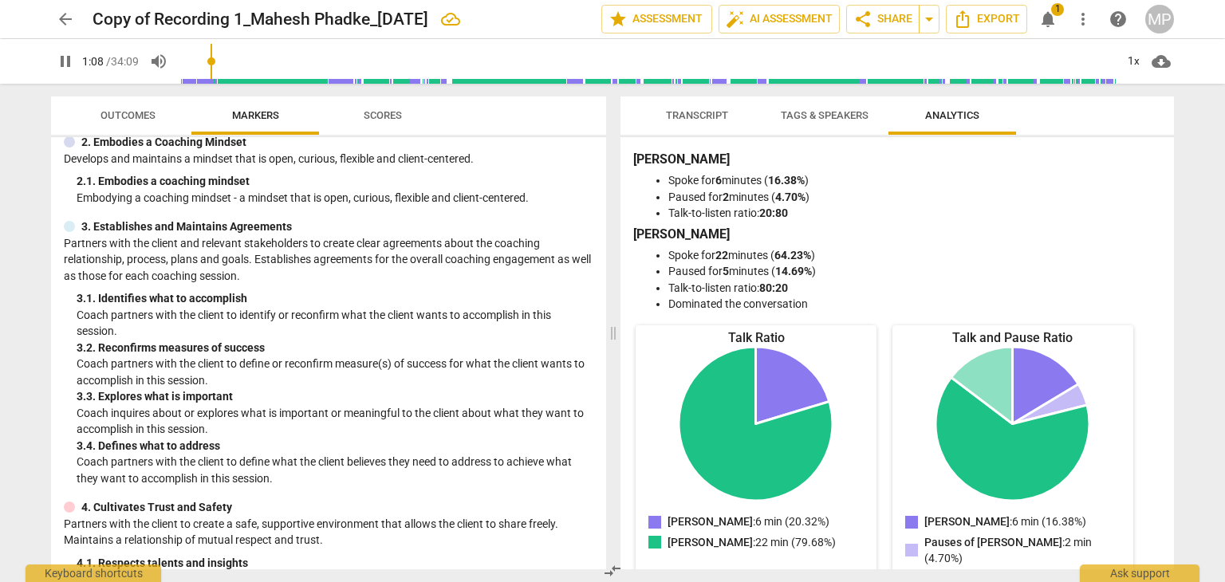
click at [702, 123] on span "Transcript" at bounding box center [697, 116] width 100 height 22
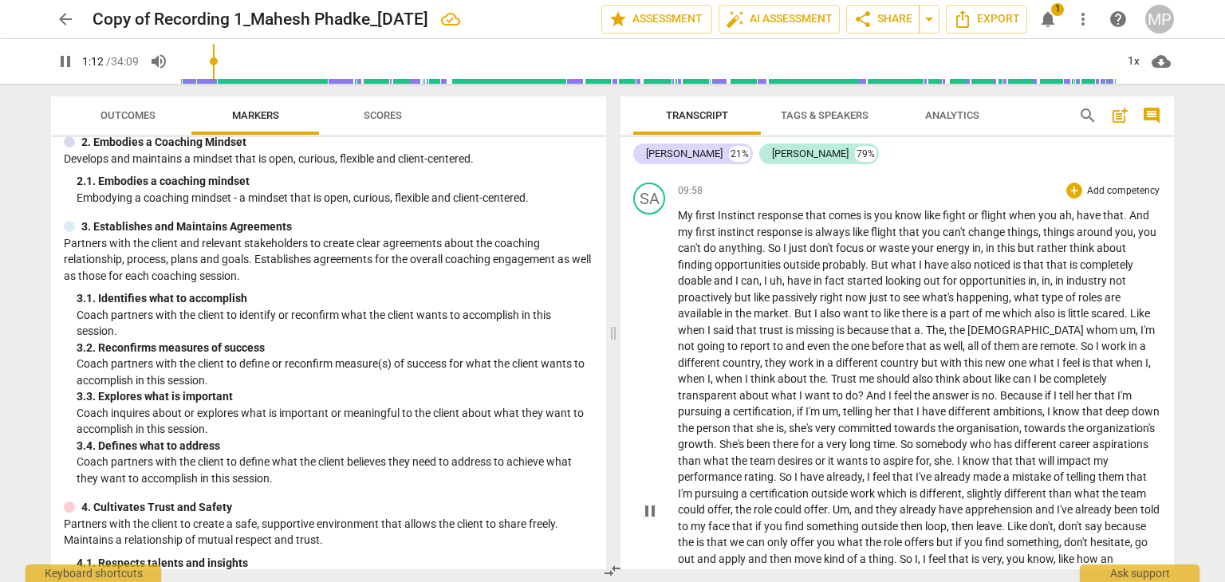
scroll to position [2801, 0]
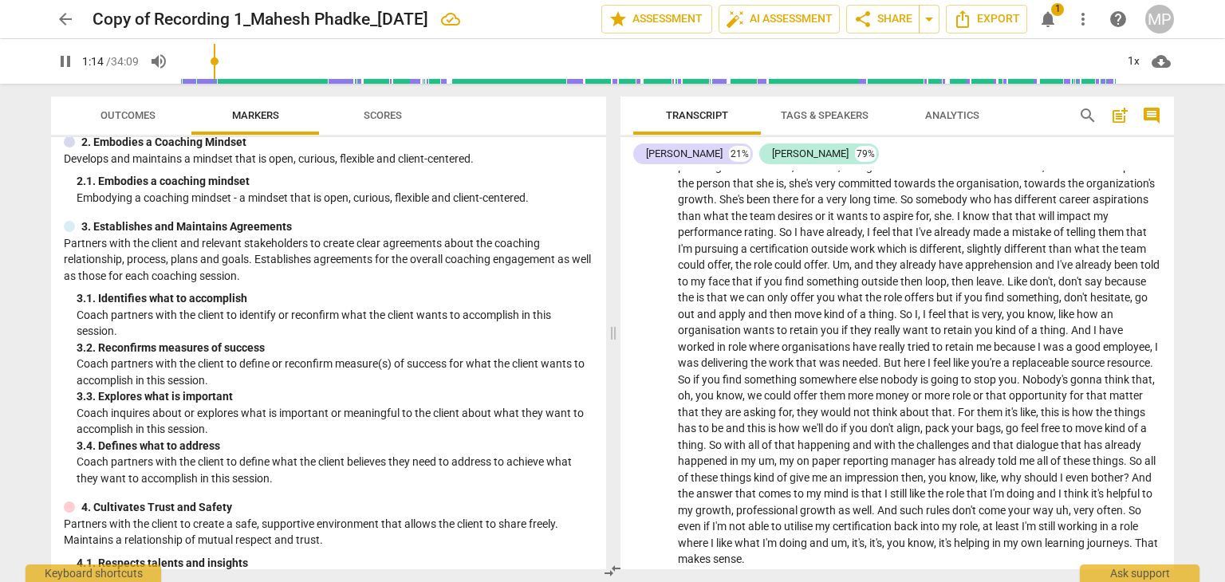
drag, startPoint x: 1174, startPoint y: 310, endPoint x: 1179, endPoint y: 334, distance: 24.4
click at [1183, 400] on div "Transcript Tags & Speakers Analytics search post_add comment Mahesh Phadke 21% …" at bounding box center [900, 333] width 573 height 498
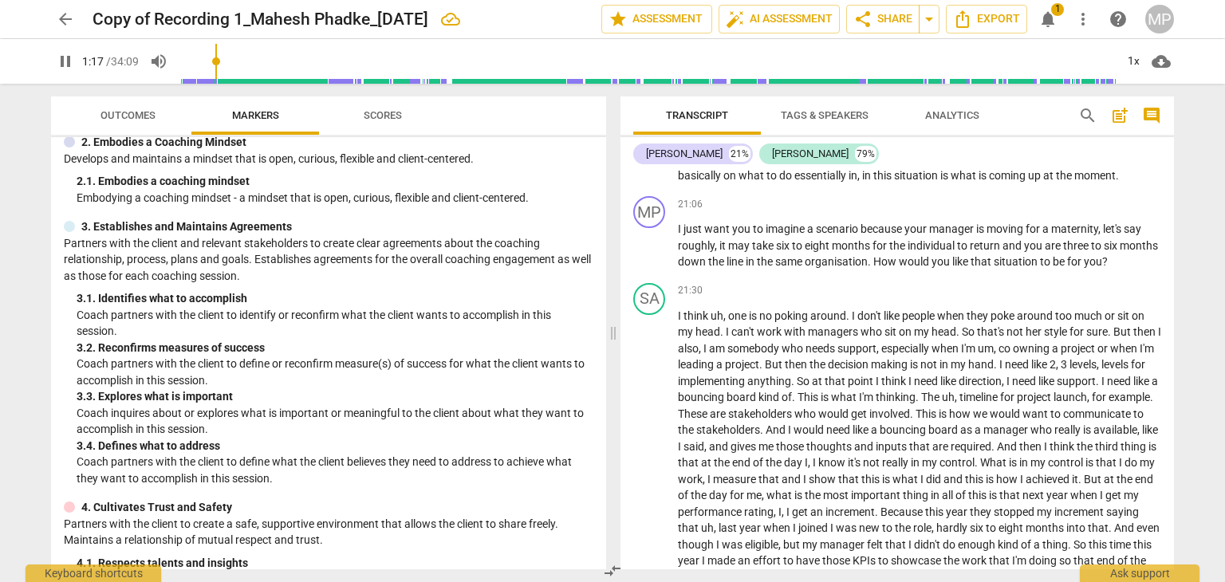
scroll to position [0, 0]
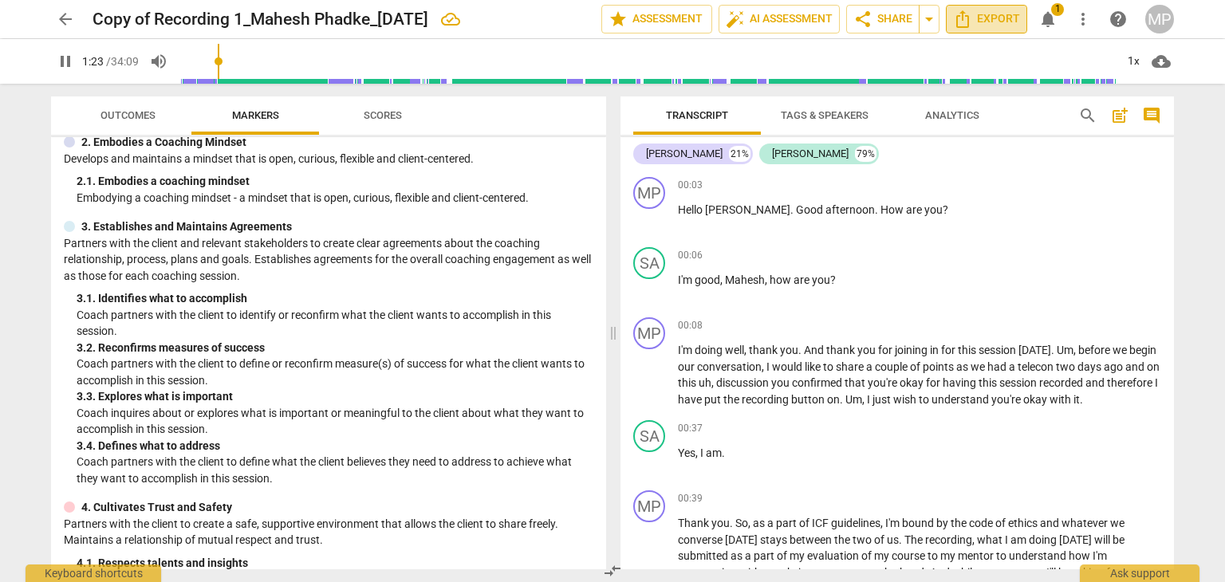
click at [1001, 19] on span "Export" at bounding box center [986, 19] width 67 height 19
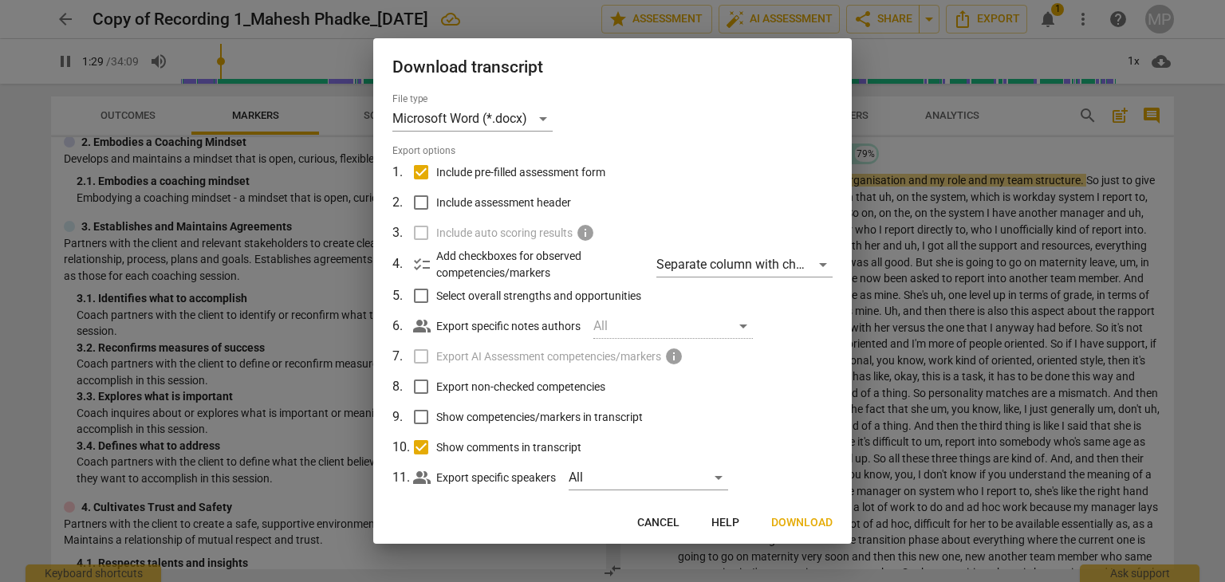
scroll to position [22, 0]
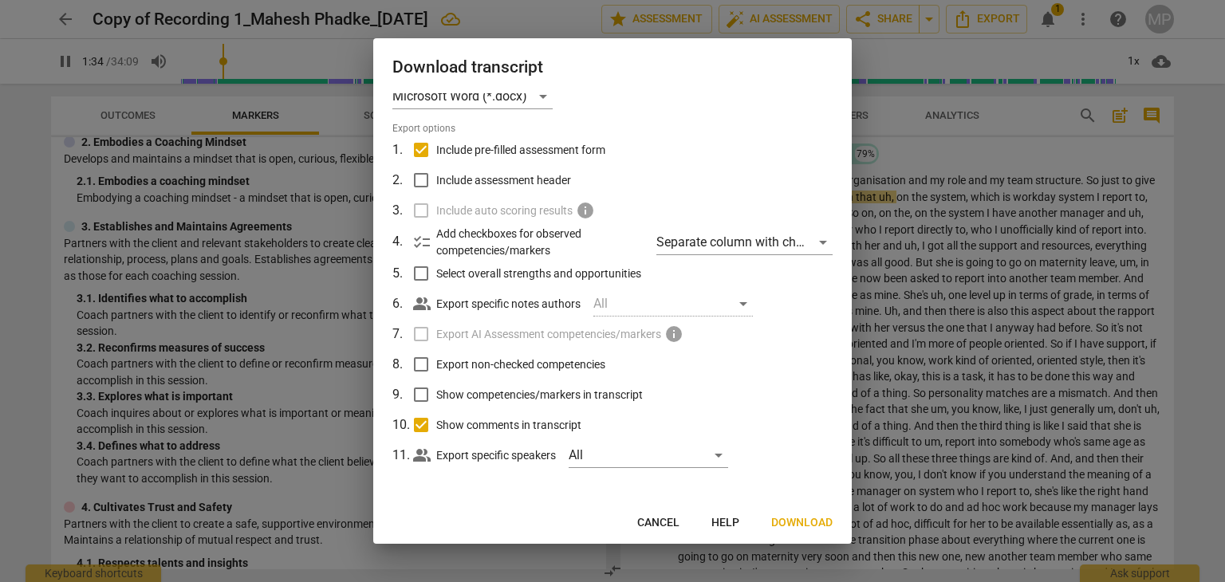
click at [817, 530] on button "Download" at bounding box center [801, 523] width 87 height 29
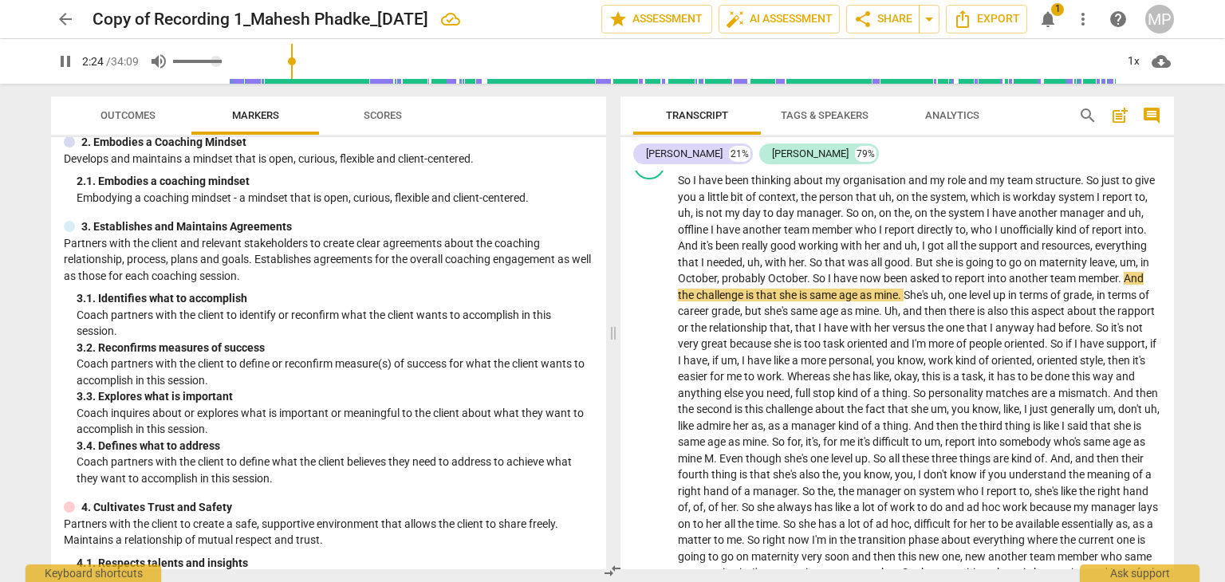
type input "145"
click at [157, 61] on span "volume_up" at bounding box center [158, 61] width 19 height 19
type input "0"
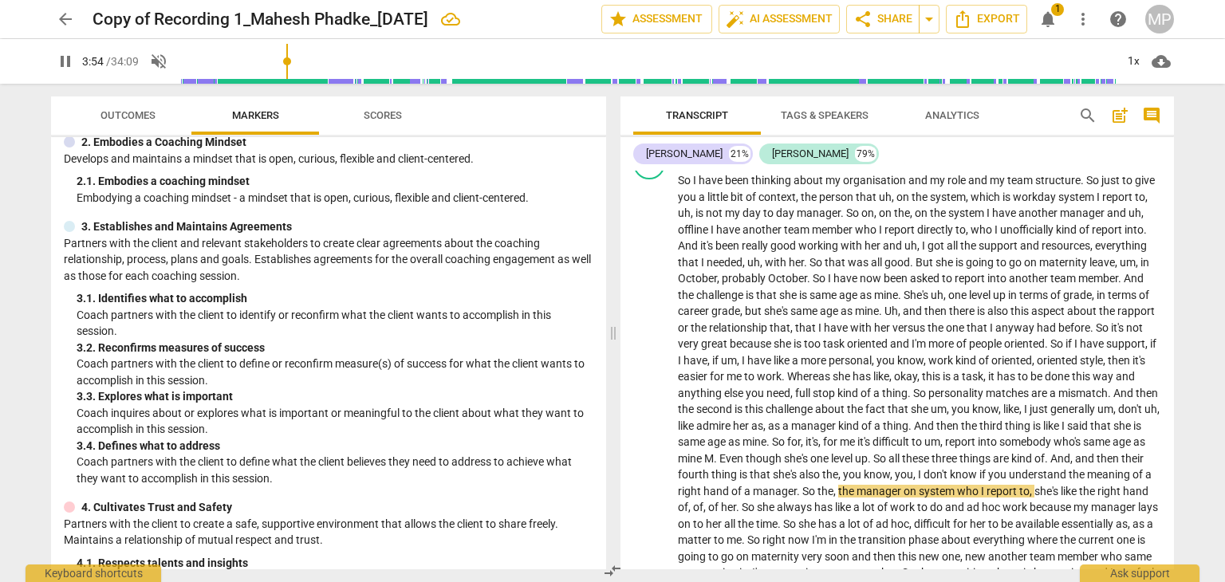
click at [1050, 29] on button "notifications 1" at bounding box center [1048, 19] width 29 height 29
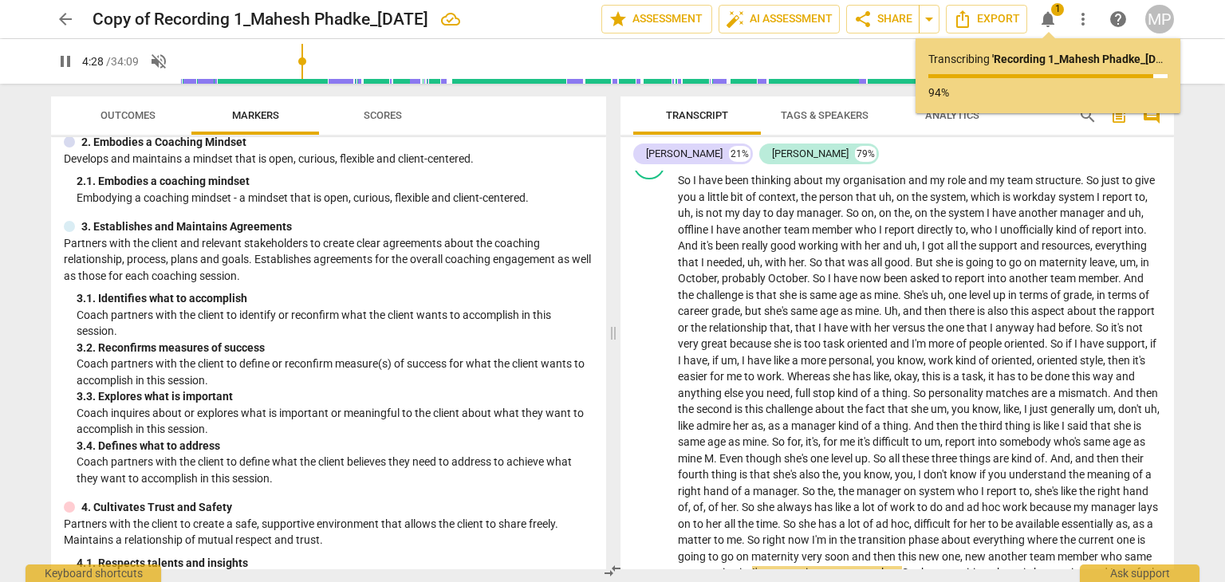
scroll to position [1027, 0]
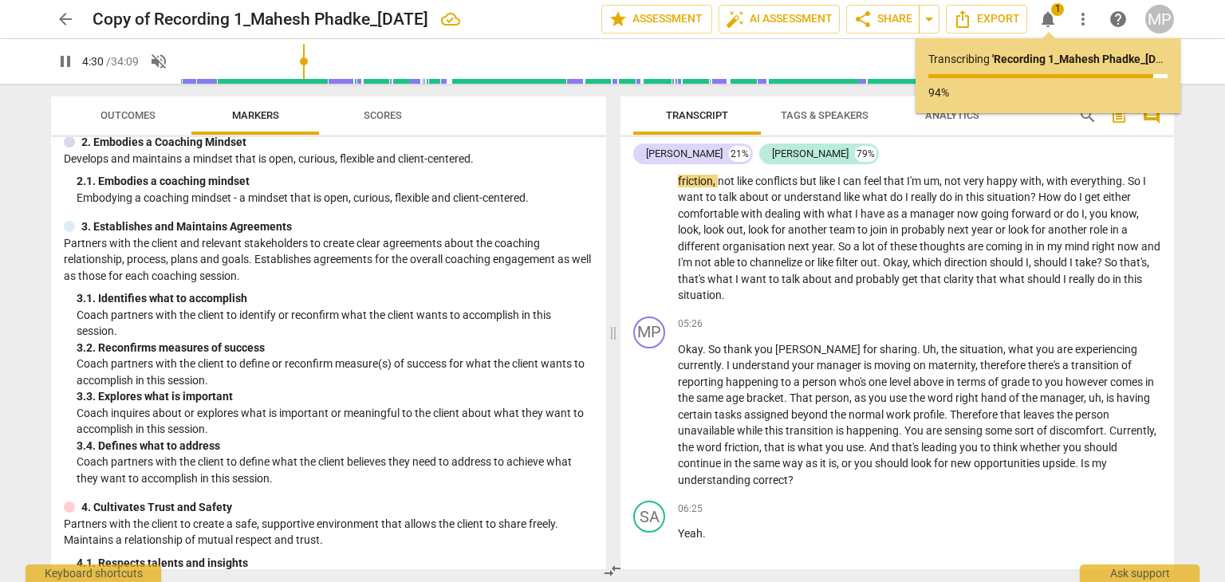
click at [1047, 20] on span "notifications" at bounding box center [1047, 19] width 19 height 19
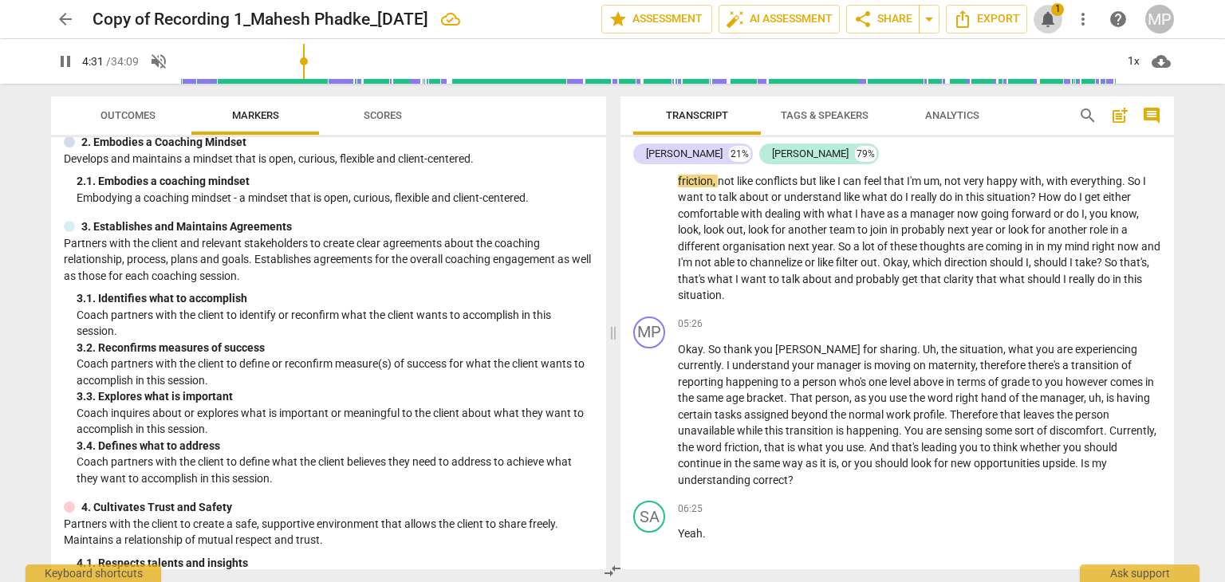
click at [1046, 20] on span "notifications" at bounding box center [1047, 19] width 19 height 19
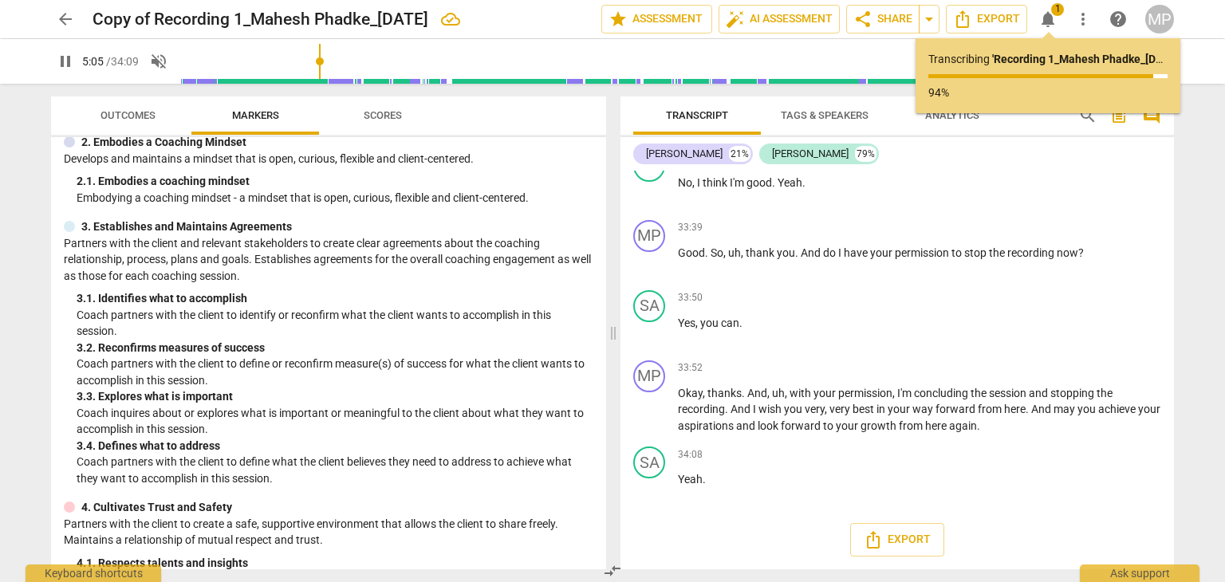
scroll to position [1059, 0]
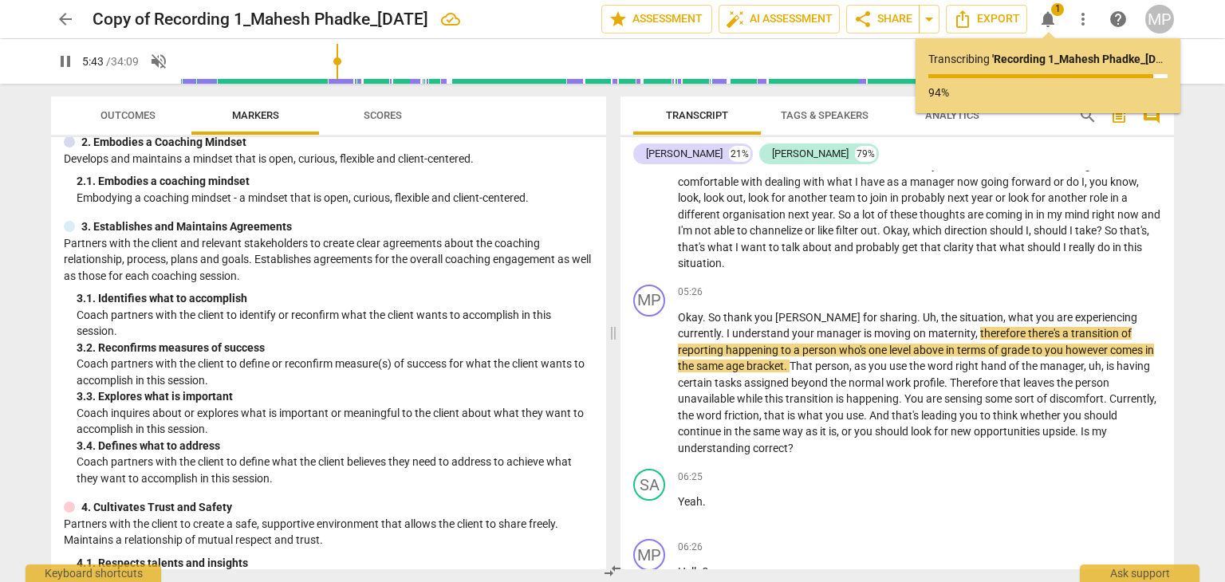
click at [1108, 68] on div "Transcribing ' Recording 1_Mahesh Phadke_31-08-25 ' ... 94%" at bounding box center [1047, 75] width 239 height 49
click at [1090, 61] on b "' Recording 1_Mahesh Phadke_31-08-25 '" at bounding box center [1086, 59] width 188 height 13
click at [1042, 23] on span "notifications" at bounding box center [1047, 19] width 19 height 19
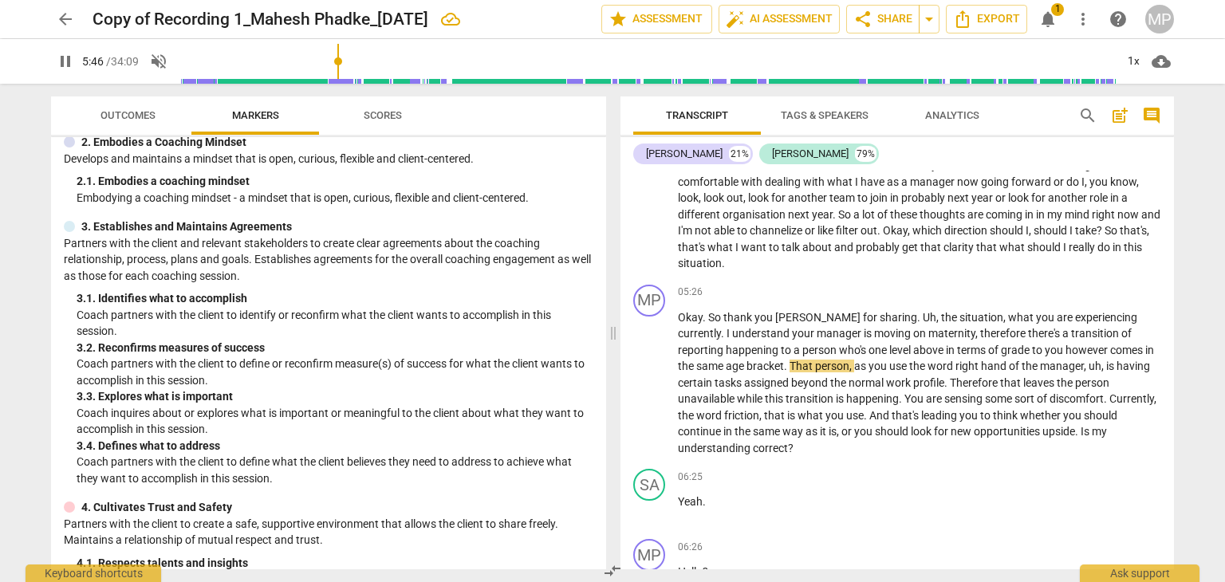
click at [1060, 19] on span "notifications 1" at bounding box center [1048, 19] width 29 height 19
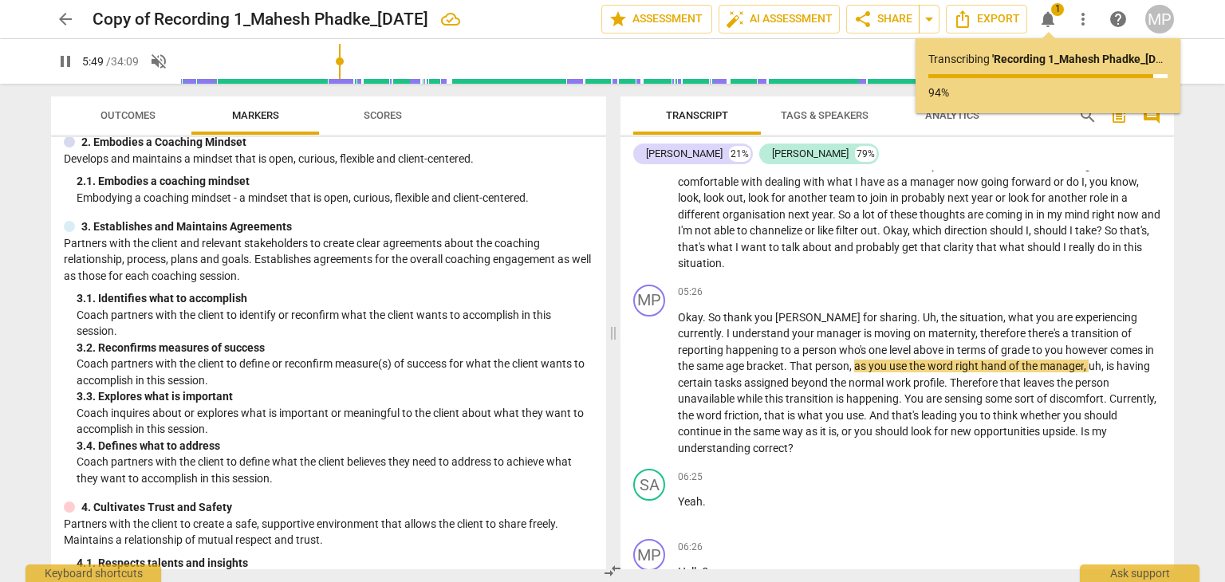
type input "350"
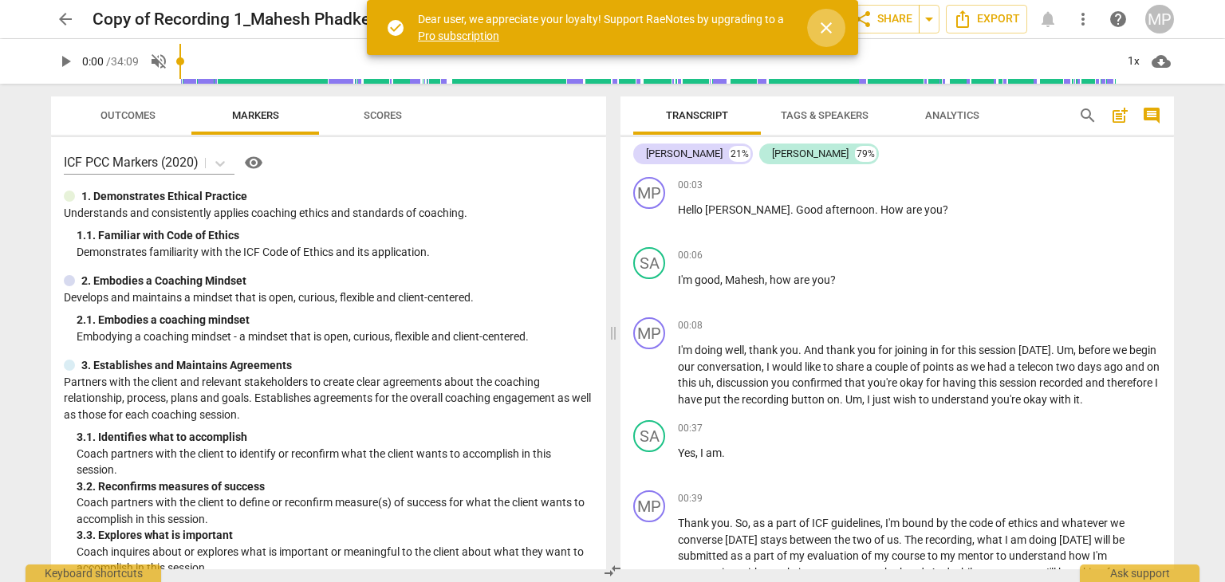
click at [830, 37] on button "close" at bounding box center [826, 28] width 38 height 38
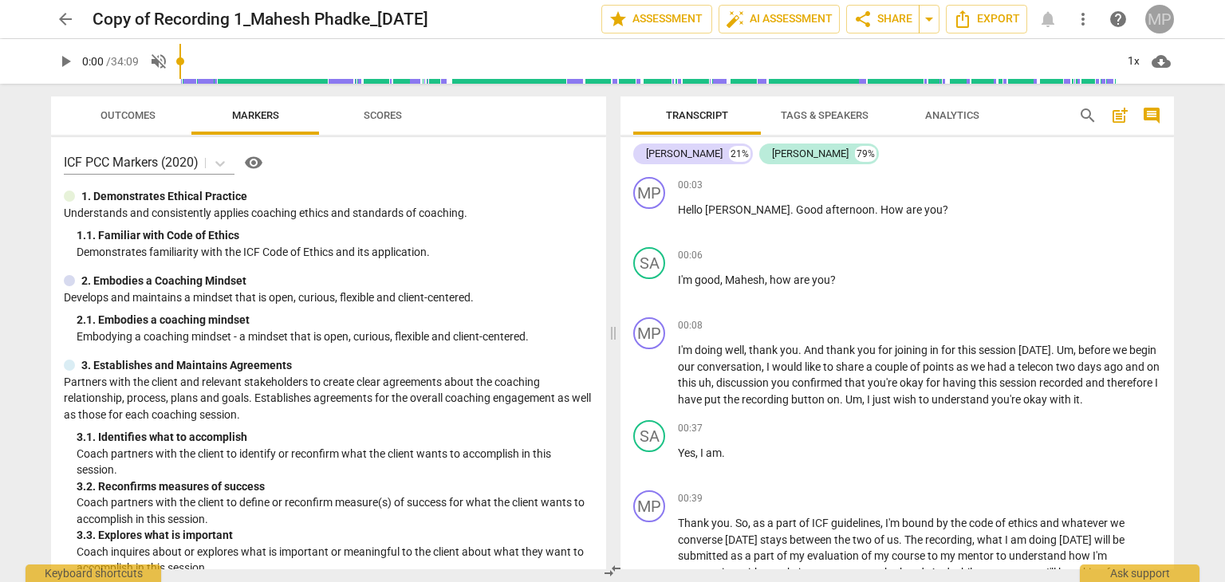
click at [1156, 30] on div "MP" at bounding box center [1159, 19] width 29 height 29
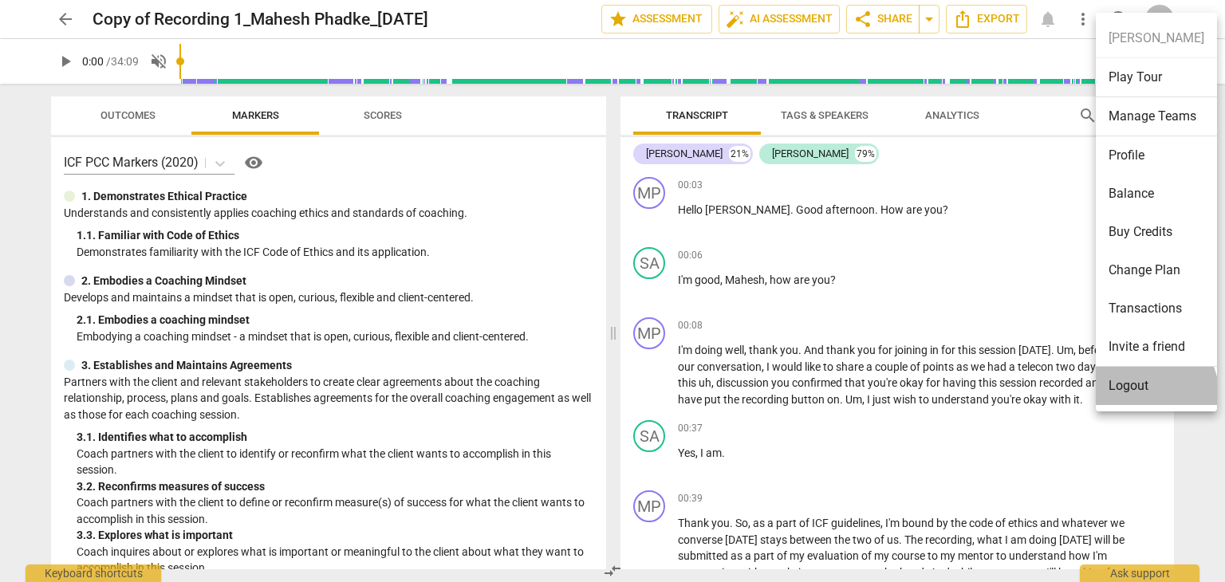
click at [1136, 396] on li "Logout" at bounding box center [1156, 386] width 121 height 38
